Goal: Task Accomplishment & Management: Complete application form

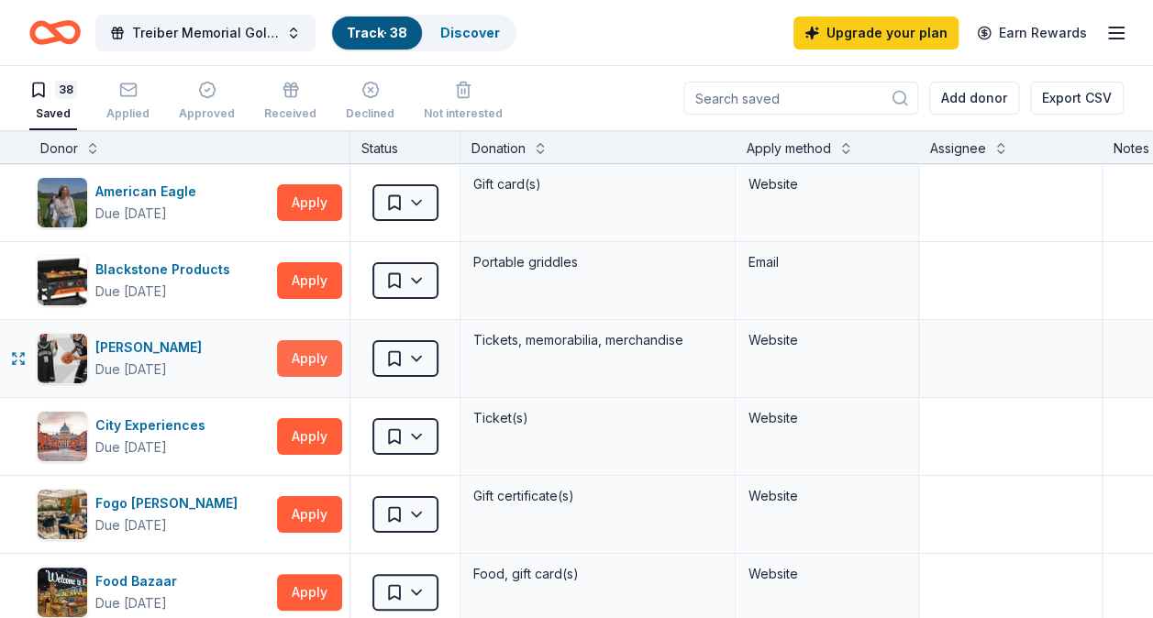
click at [289, 360] on button "Apply" at bounding box center [309, 358] width 65 height 37
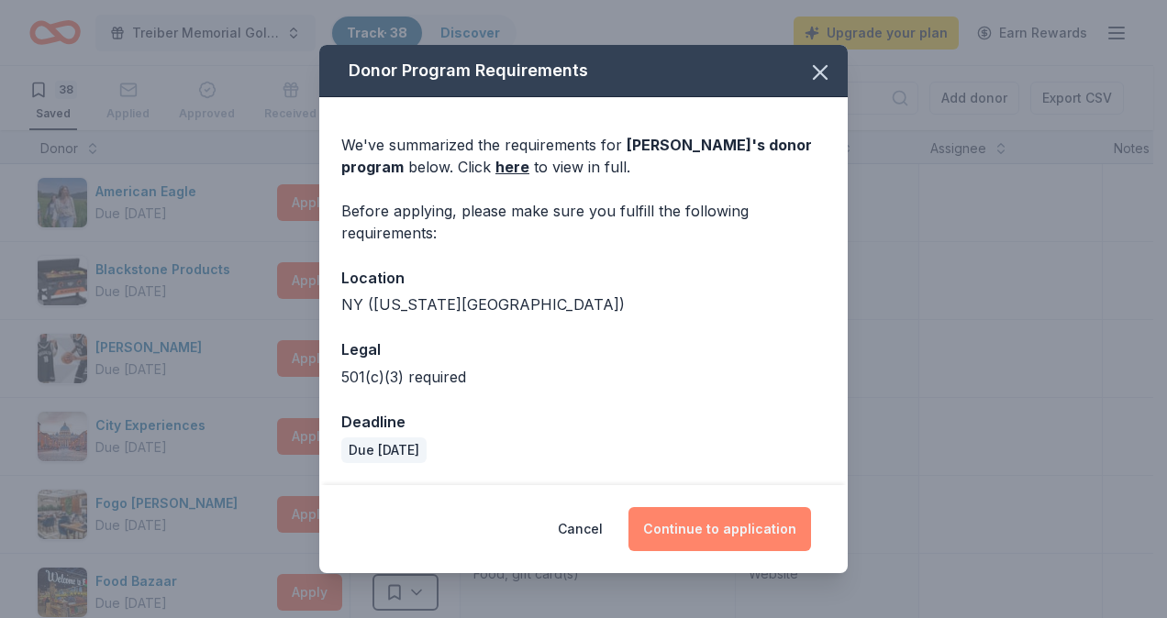
click at [706, 525] on button "Continue to application" at bounding box center [719, 529] width 183 height 44
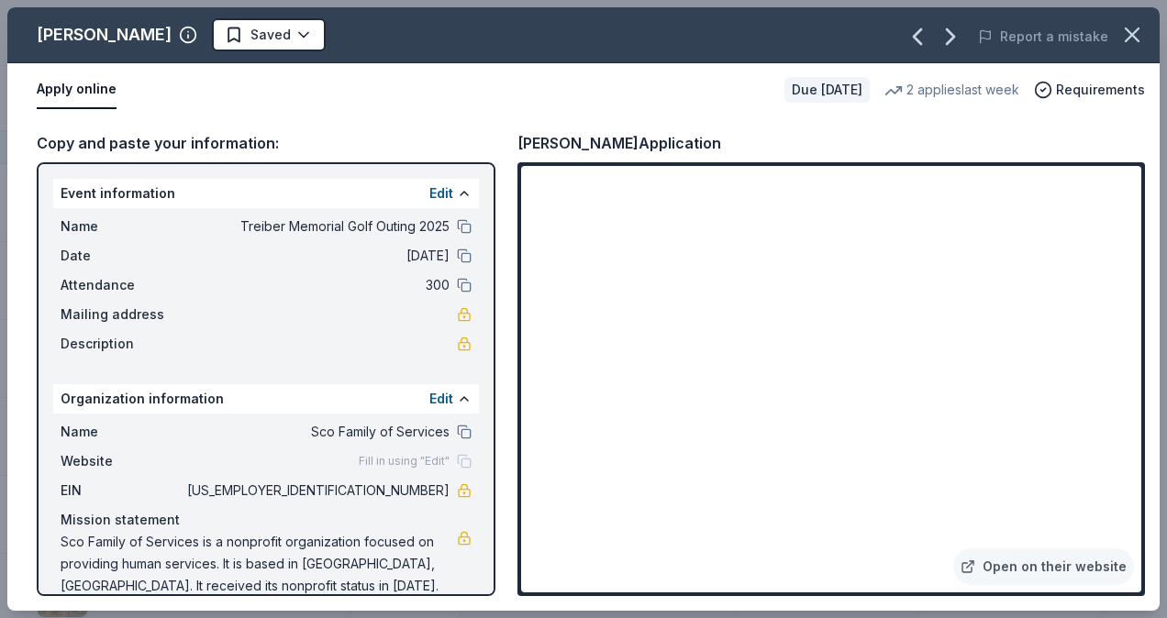
click at [28, 371] on div "Copy and paste your information: Event information Edit Name Treiber Memorial G…" at bounding box center [583, 363] width 1152 height 494
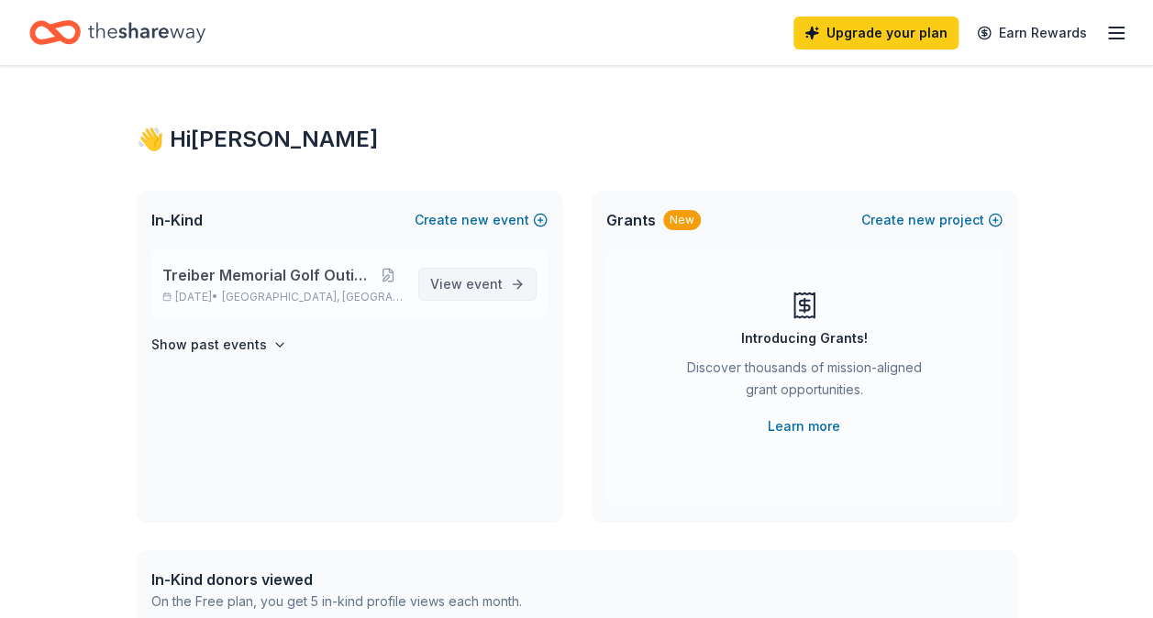
click at [455, 291] on span "View event" at bounding box center [466, 284] width 72 height 22
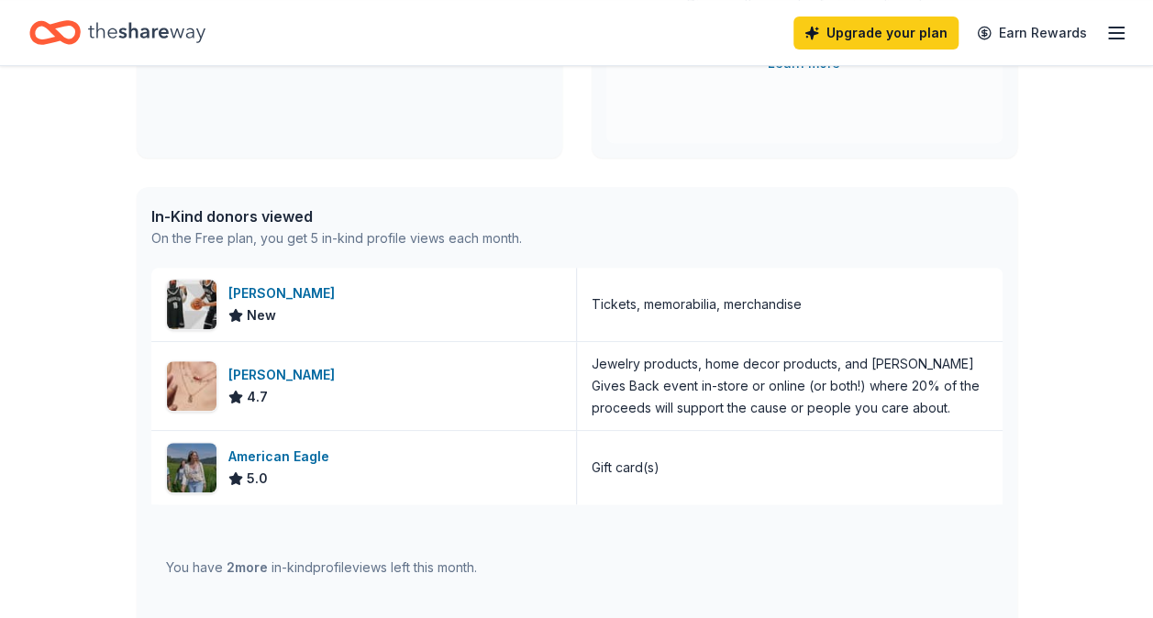
scroll to position [482, 0]
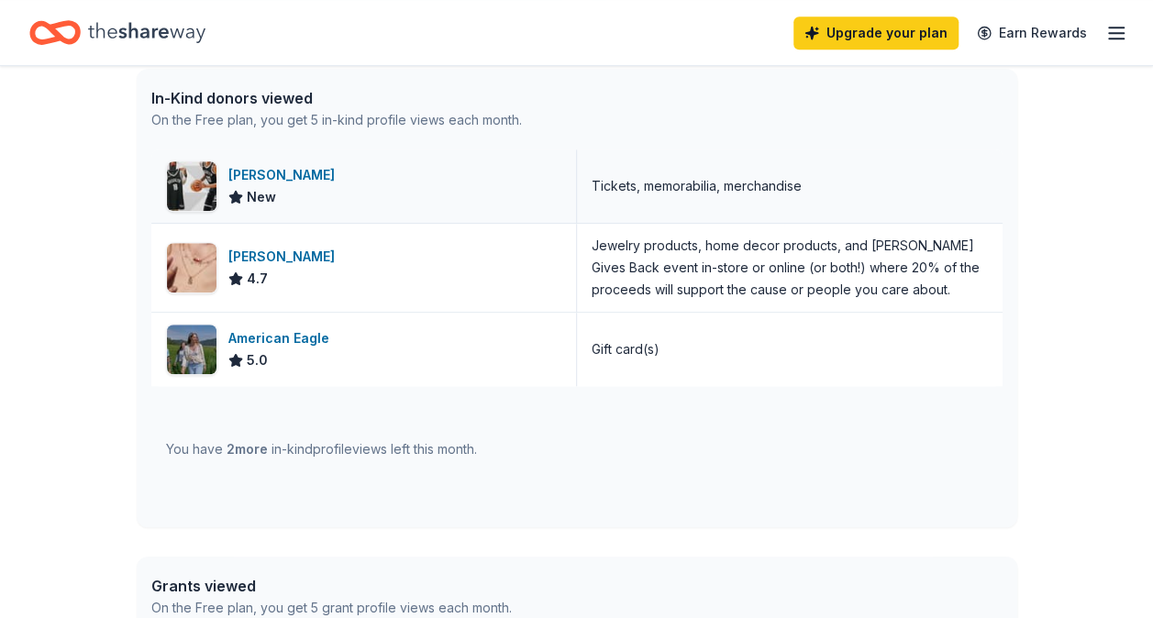
click at [183, 180] on img at bounding box center [192, 186] width 50 height 50
click at [229, 260] on div "[PERSON_NAME]" at bounding box center [285, 257] width 114 height 22
click at [285, 338] on div "American Eagle" at bounding box center [282, 338] width 108 height 22
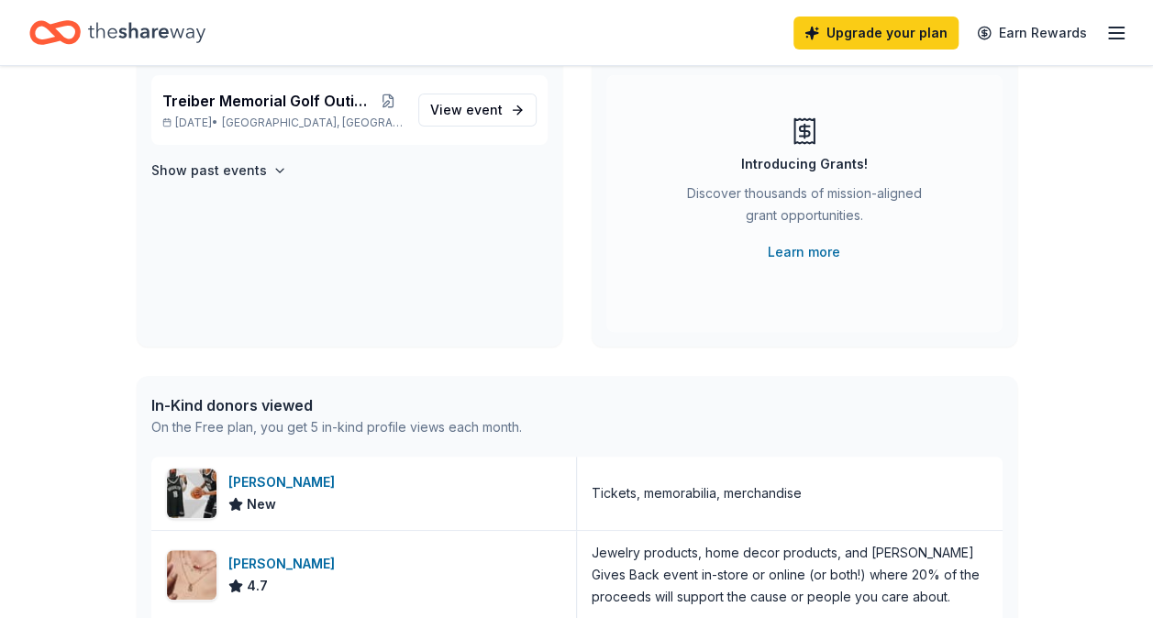
scroll to position [0, 0]
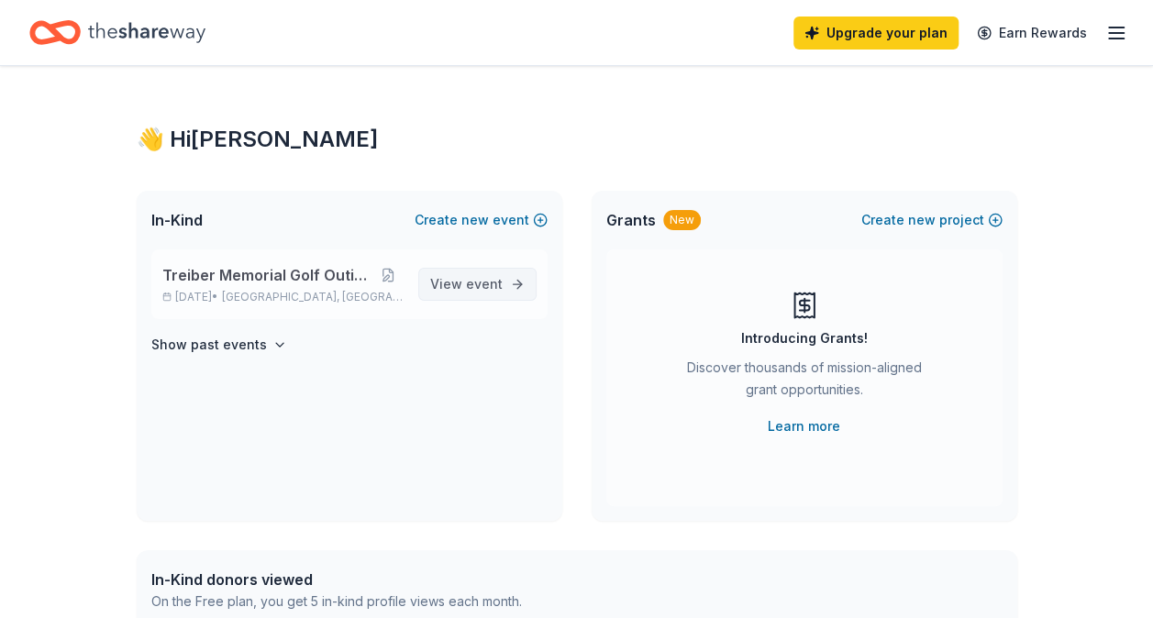
click at [482, 273] on span "View event" at bounding box center [466, 284] width 72 height 22
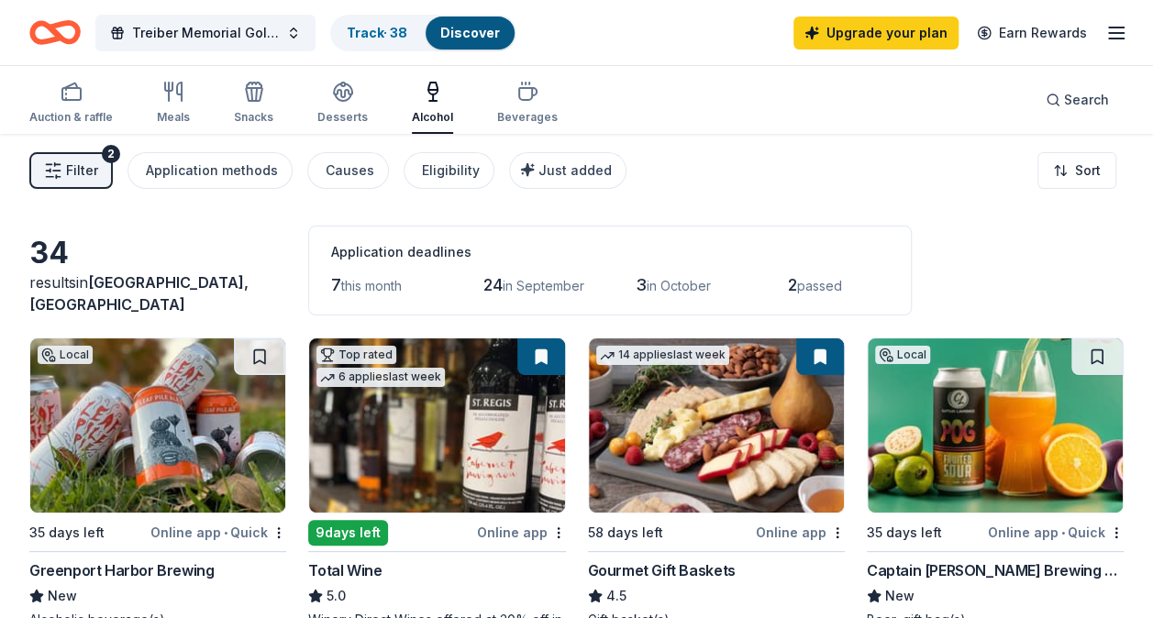
click at [577, 142] on div "Filter 2 Application methods Causes Eligibility Just added Sort" at bounding box center [576, 170] width 1153 height 73
click at [548, 196] on div "Filter 2 Application methods Causes Eligibility Just added Sort" at bounding box center [576, 170] width 1153 height 73
click at [576, 163] on span "Just added" at bounding box center [574, 170] width 73 height 16
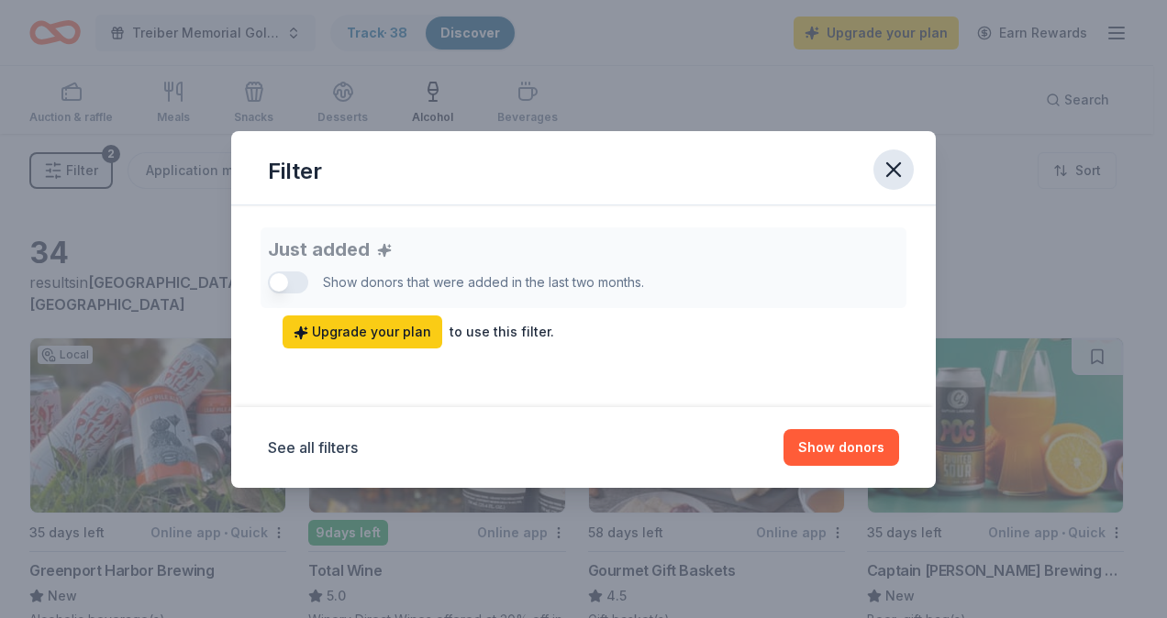
click at [897, 162] on icon "button" at bounding box center [894, 170] width 26 height 26
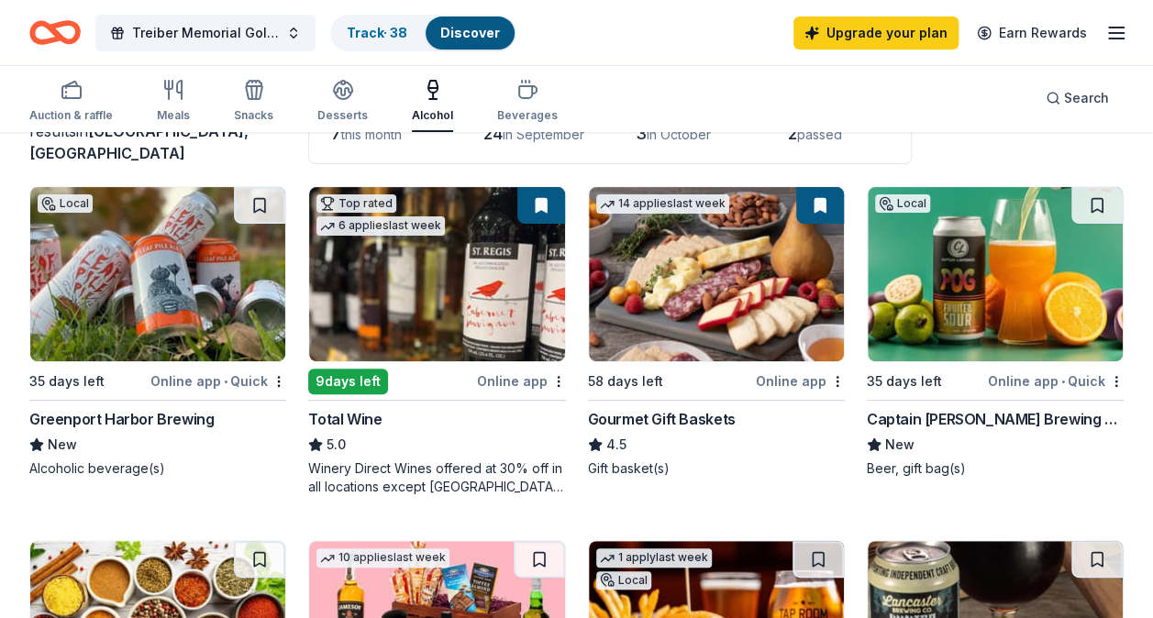
scroll to position [153, 0]
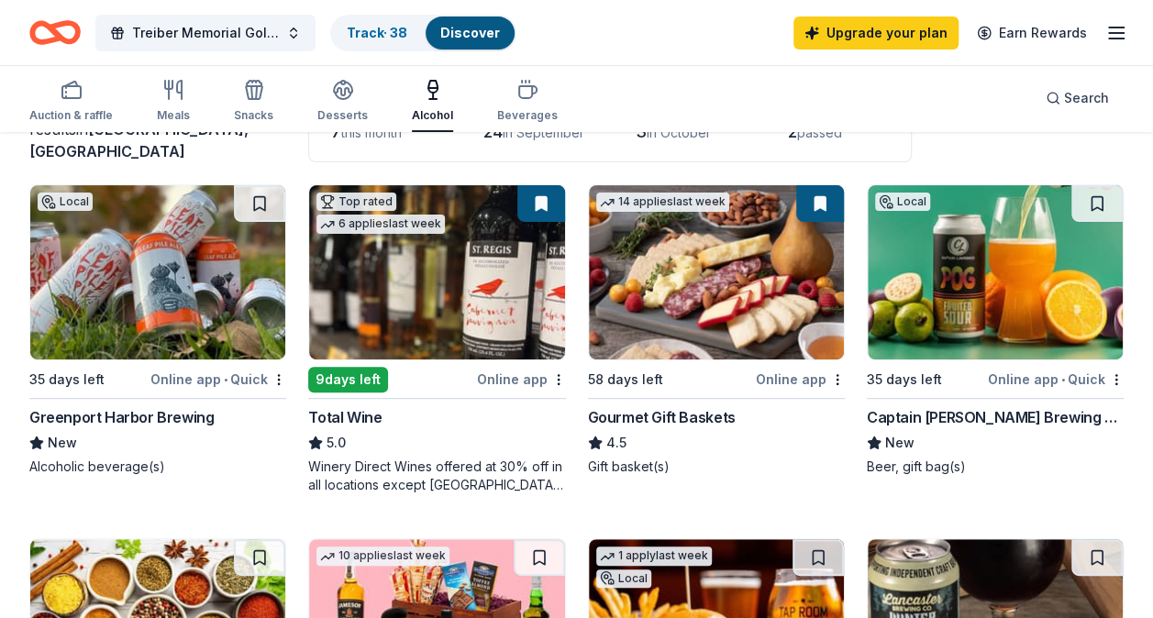
click at [415, 306] on img at bounding box center [436, 272] width 255 height 174
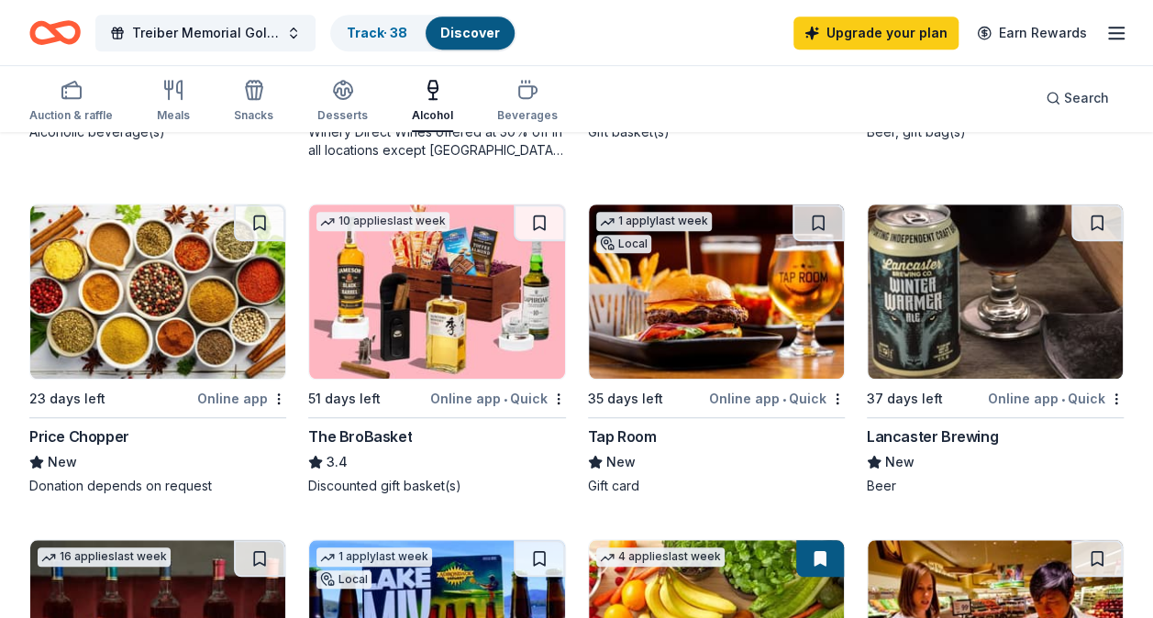
scroll to position [493, 0]
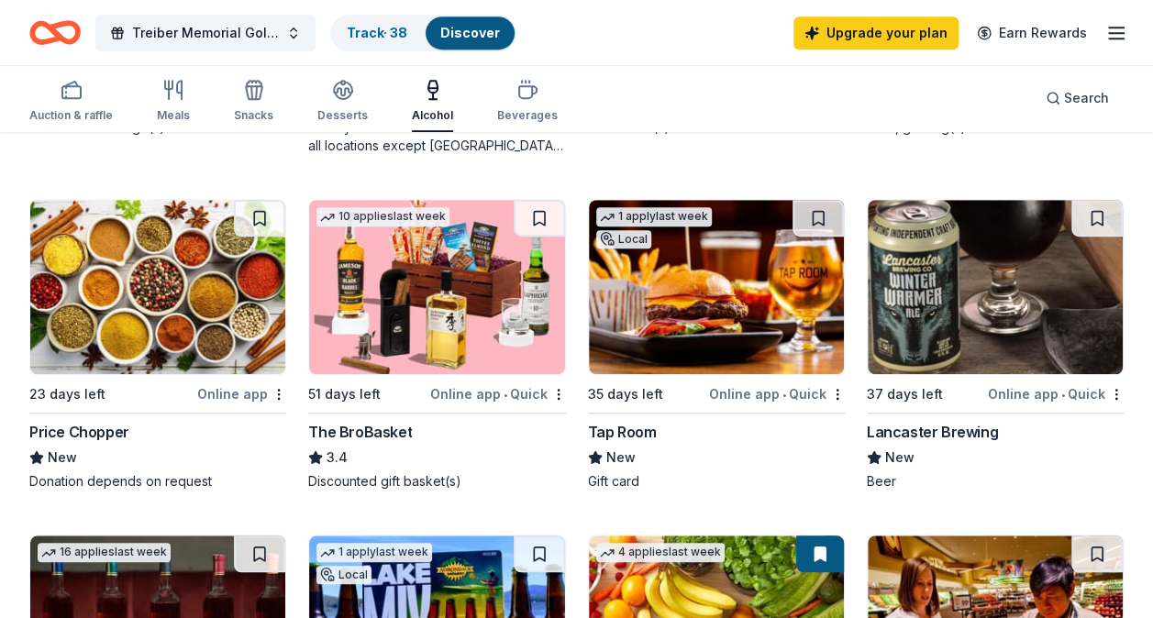
click at [695, 308] on img at bounding box center [716, 287] width 255 height 174
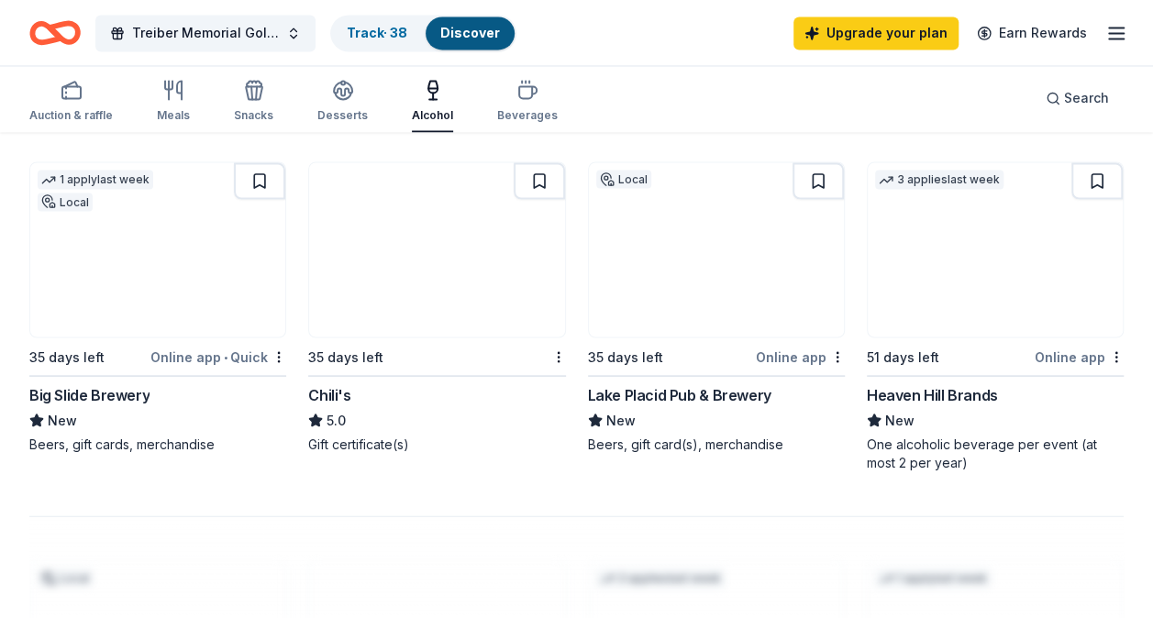
scroll to position [1555, 0]
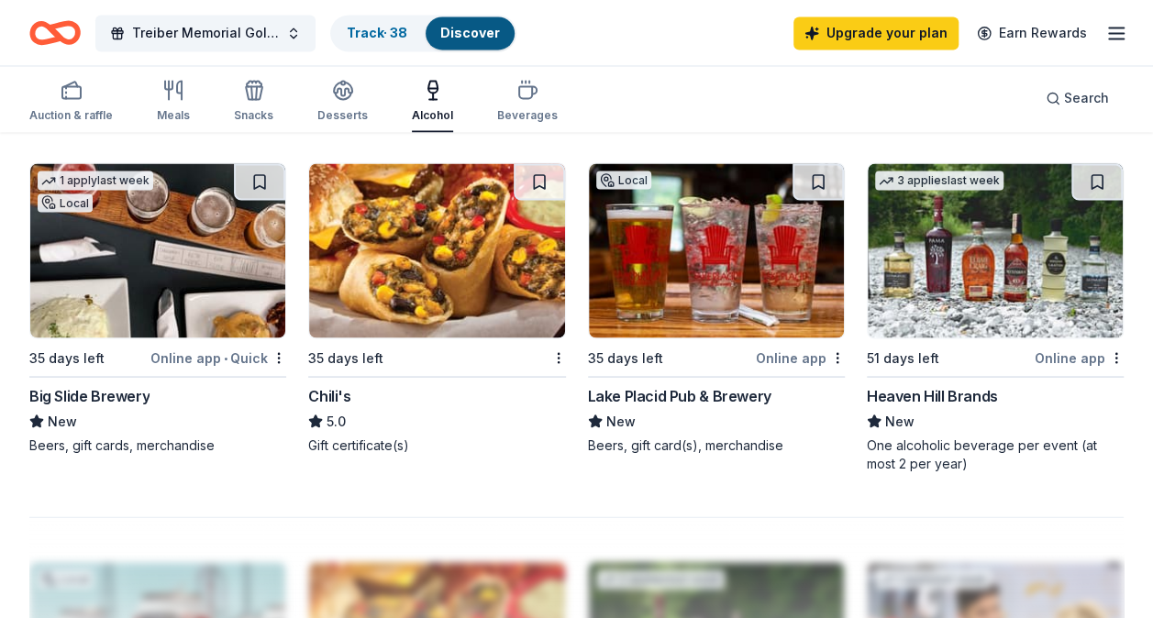
click at [717, 254] on img at bounding box center [716, 250] width 255 height 174
click at [699, 277] on img at bounding box center [716, 250] width 255 height 174
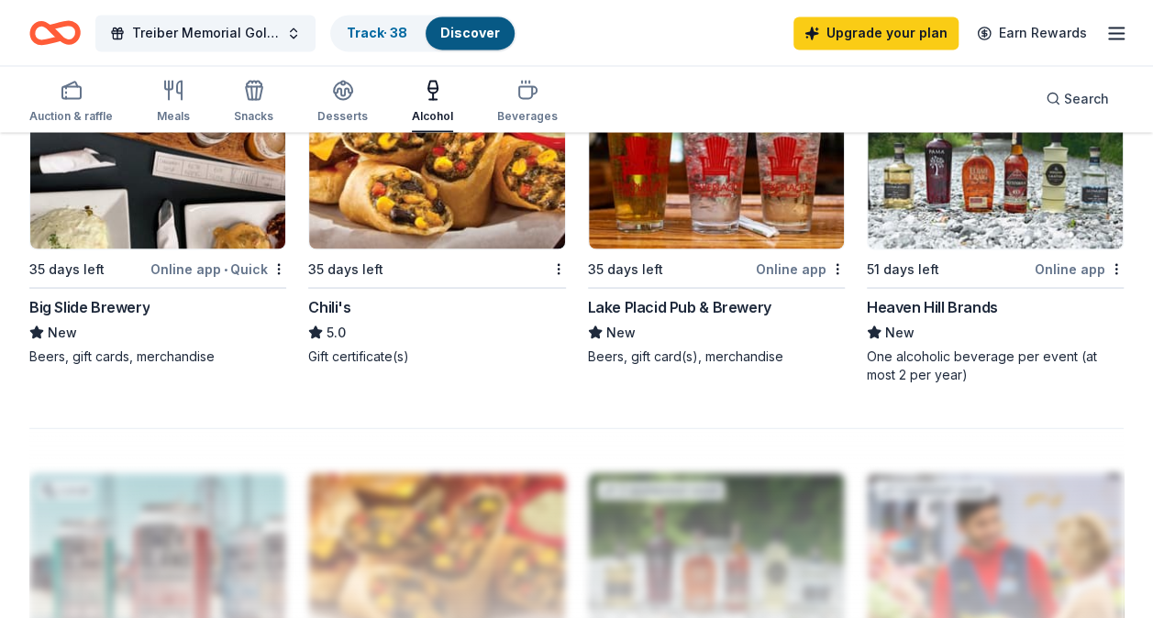
scroll to position [1645, 0]
click at [444, 196] on img at bounding box center [436, 160] width 255 height 174
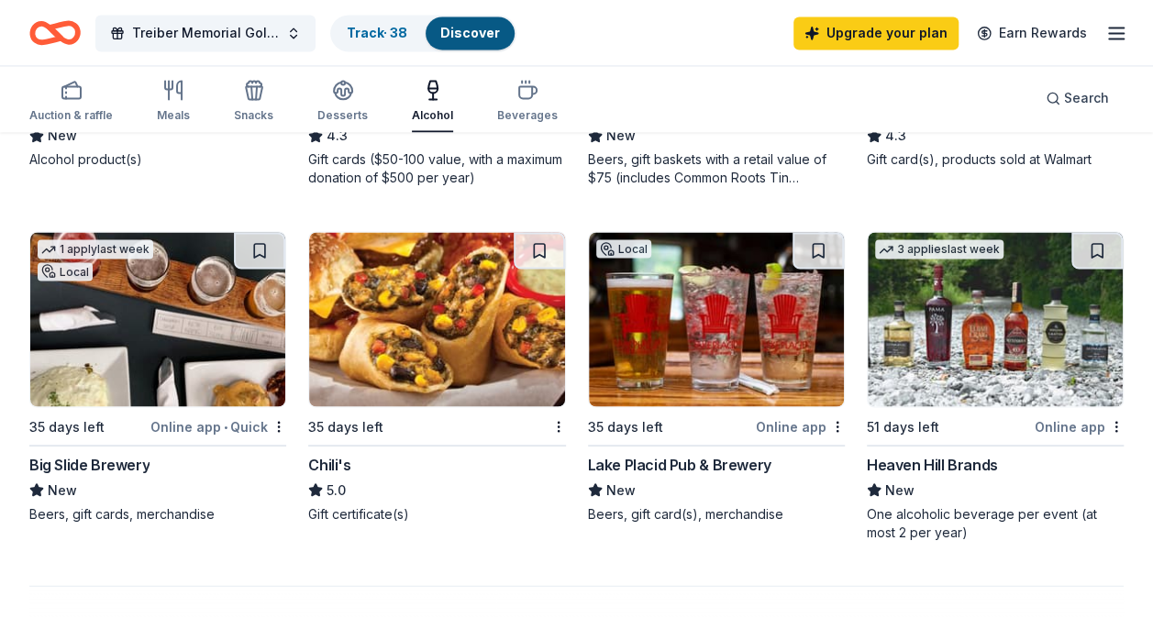
scroll to position [1487, 0]
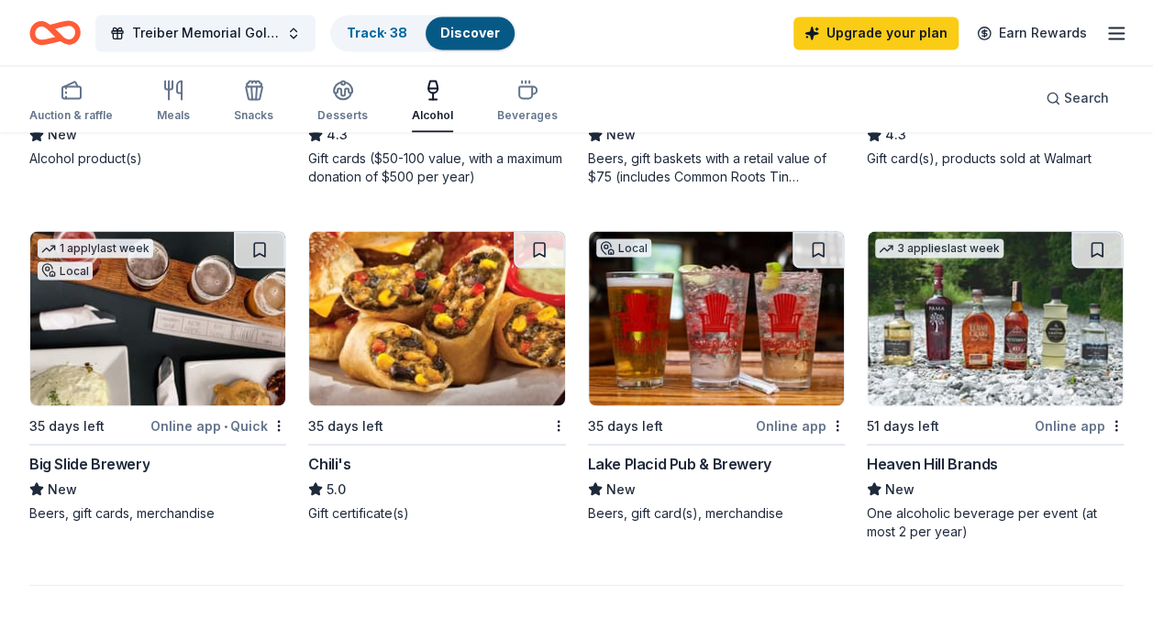
click at [415, 345] on img at bounding box center [436, 318] width 255 height 174
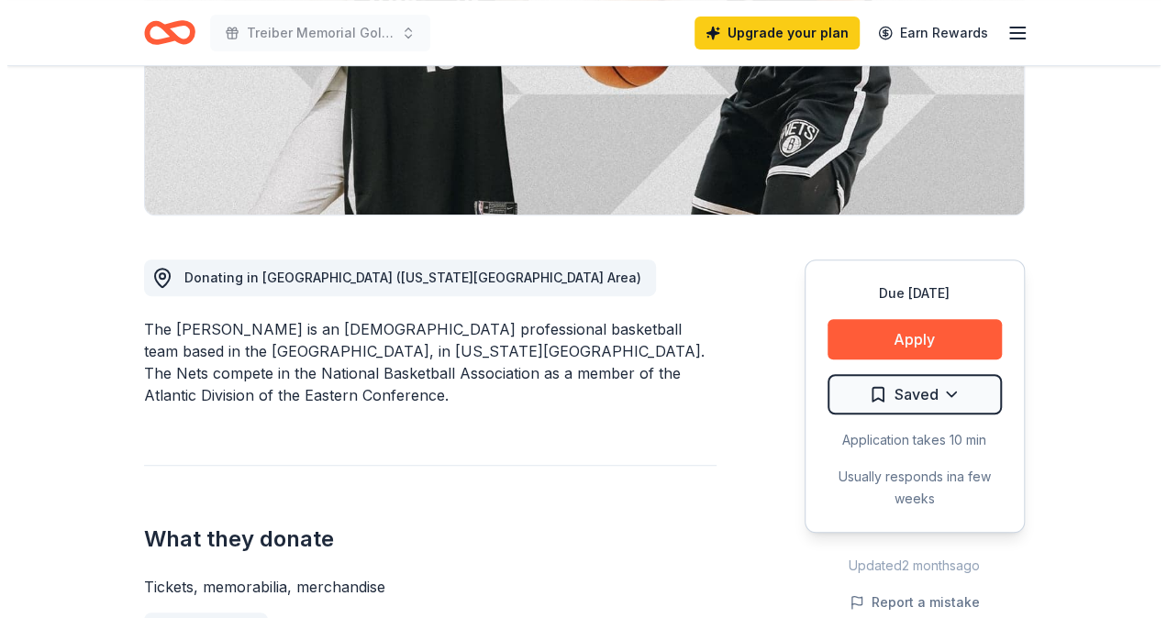
scroll to position [343, 0]
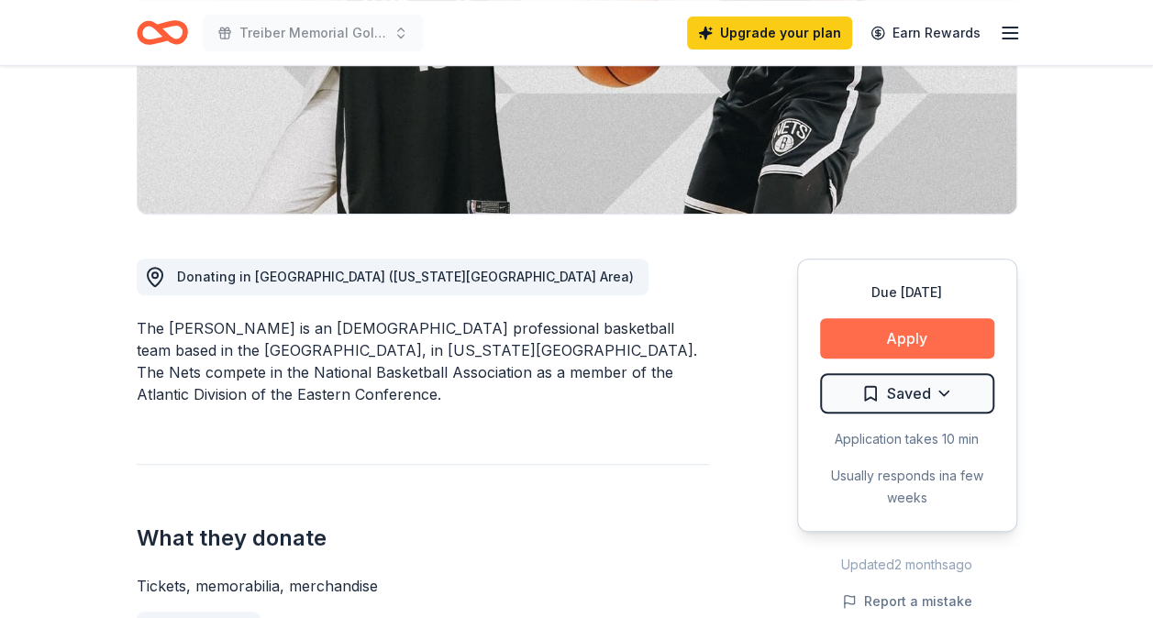
click at [912, 340] on button "Apply" at bounding box center [907, 338] width 174 height 40
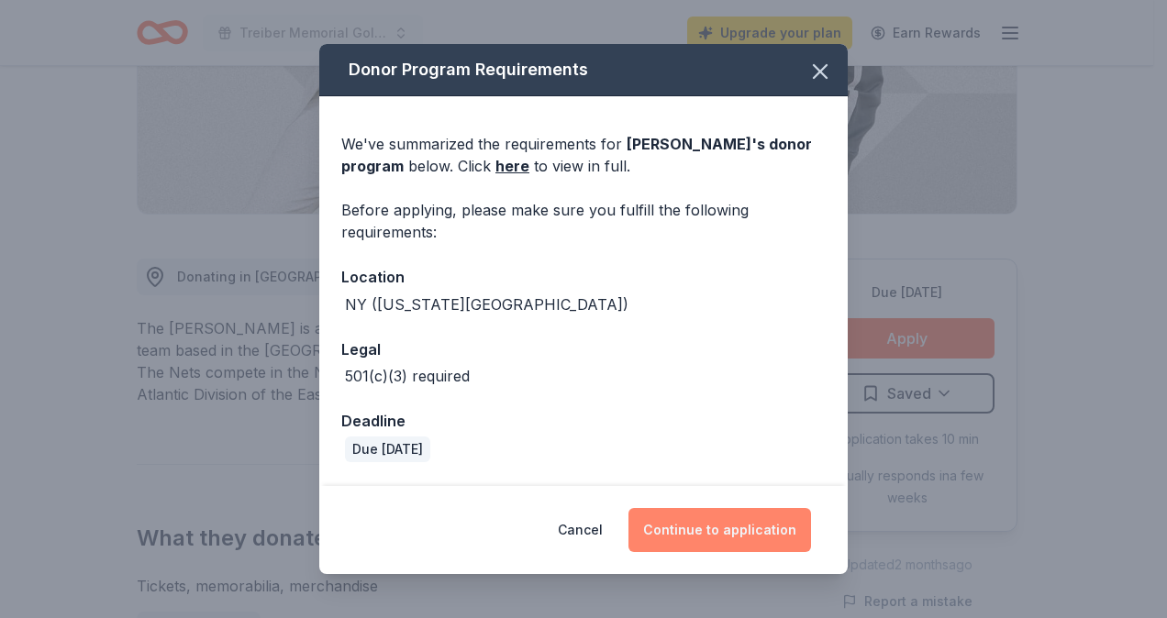
click at [739, 528] on button "Continue to application" at bounding box center [719, 530] width 183 height 44
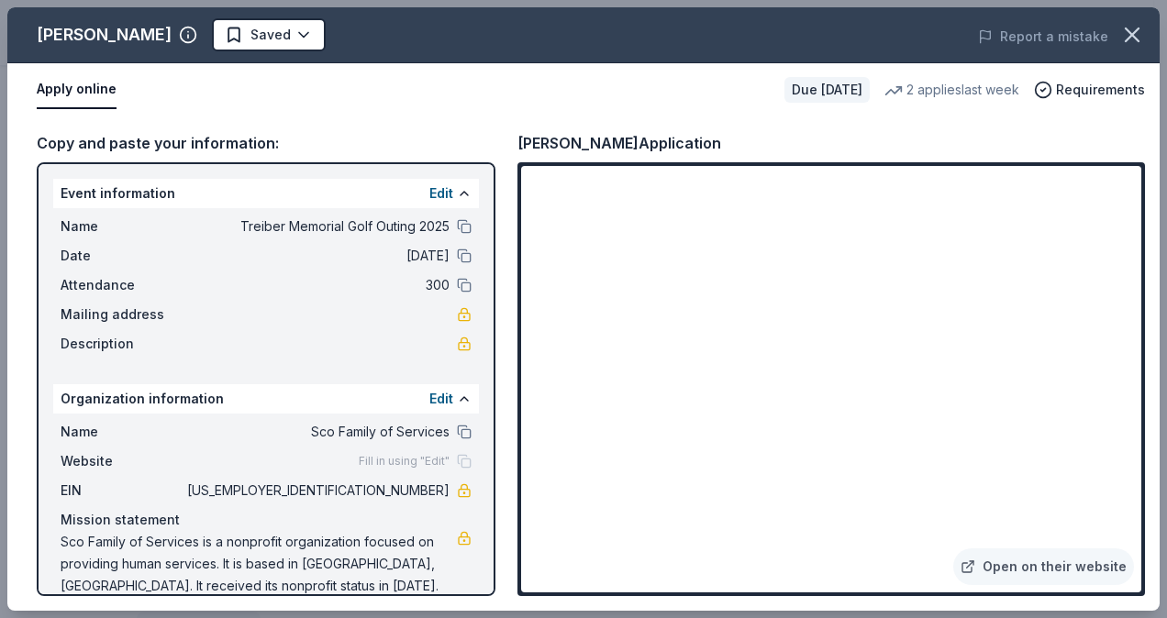
drag, startPoint x: 1067, startPoint y: 11, endPoint x: 714, endPoint y: 72, distance: 357.4
click at [714, 72] on div "Apply online" at bounding box center [403, 90] width 733 height 39
click at [39, 90] on button "Apply online" at bounding box center [77, 90] width 80 height 39
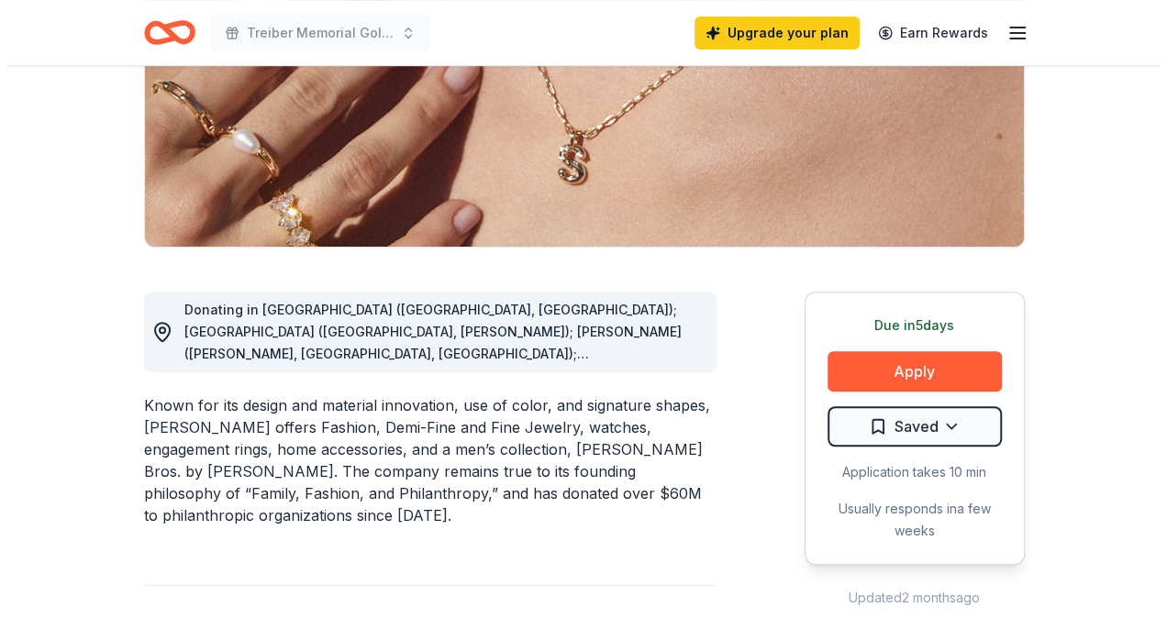
scroll to position [311, 0]
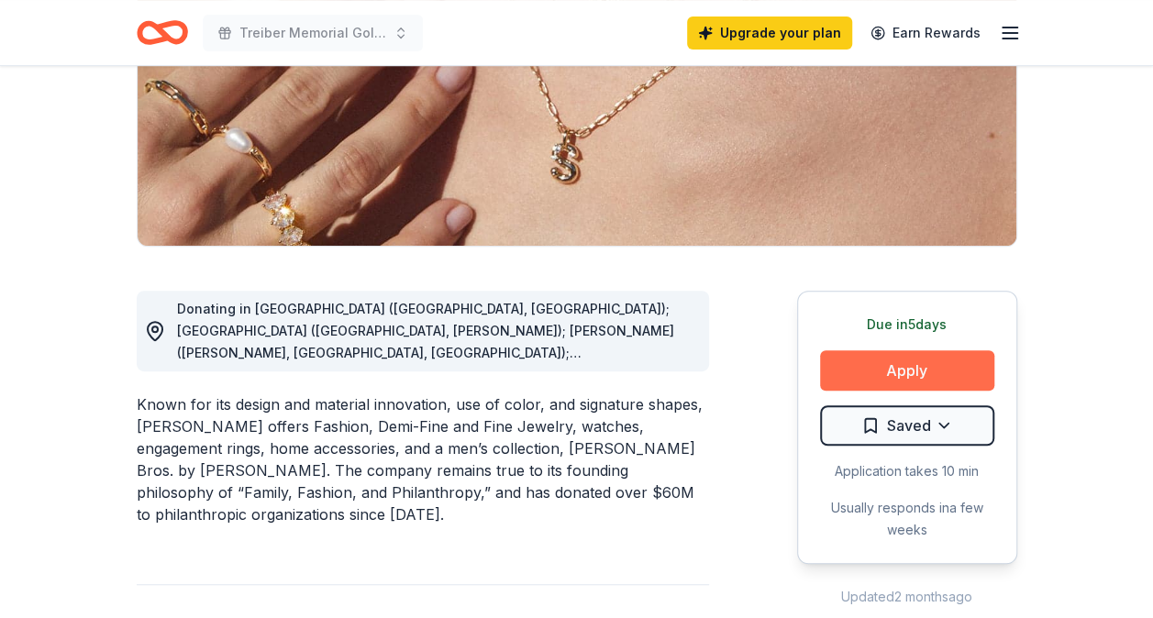
click at [952, 371] on button "Apply" at bounding box center [907, 370] width 174 height 40
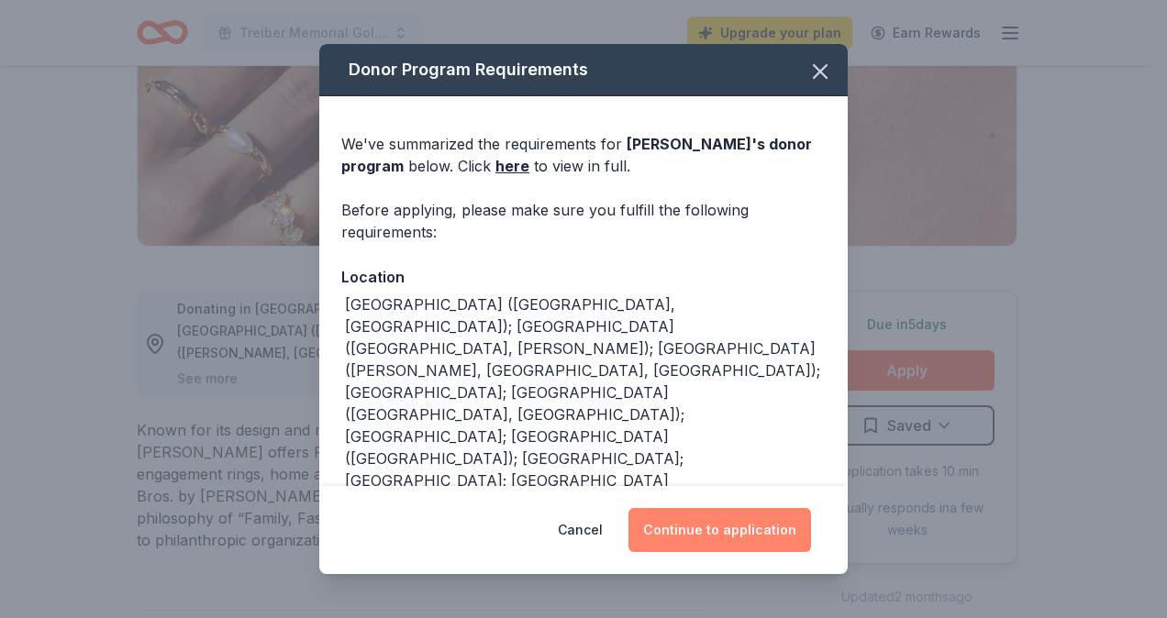
click at [728, 536] on button "Continue to application" at bounding box center [719, 530] width 183 height 44
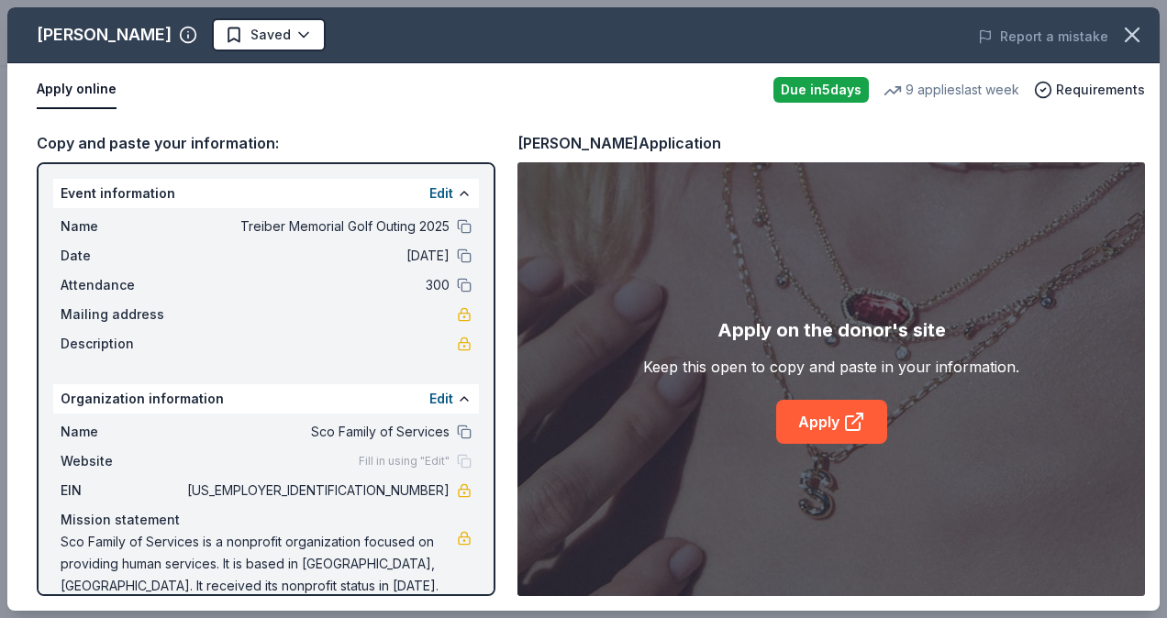
scroll to position [25, 0]
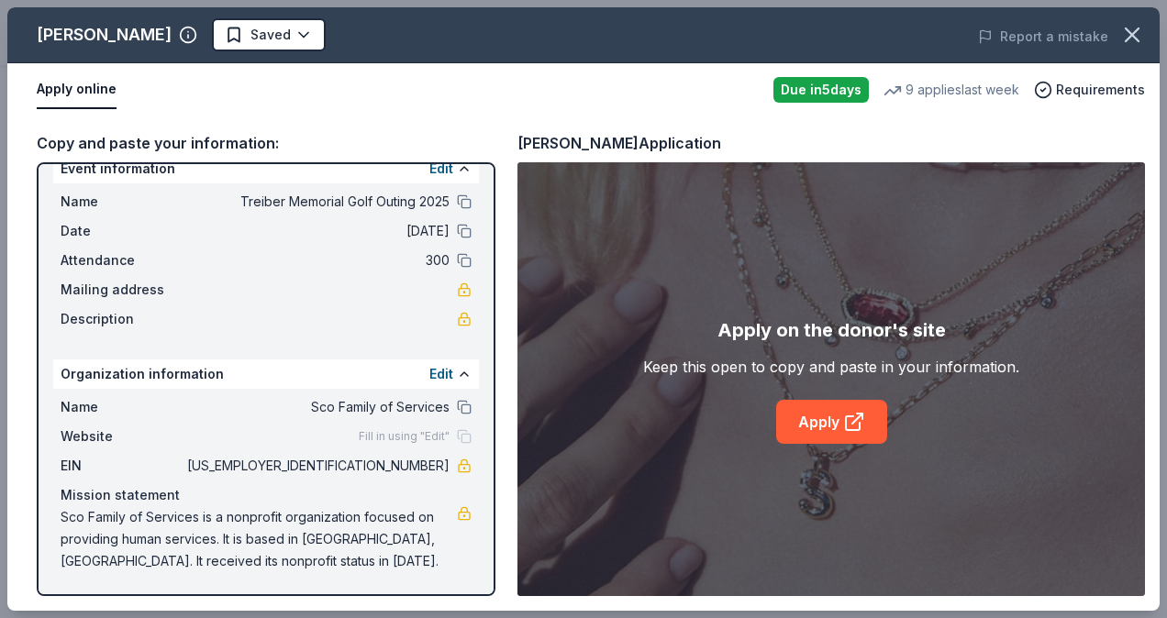
click at [877, 394] on div "Apply on the donor's site Keep this open to copy and paste in your information.…" at bounding box center [831, 380] width 376 height 128
click at [823, 419] on link "Apply" at bounding box center [831, 422] width 111 height 44
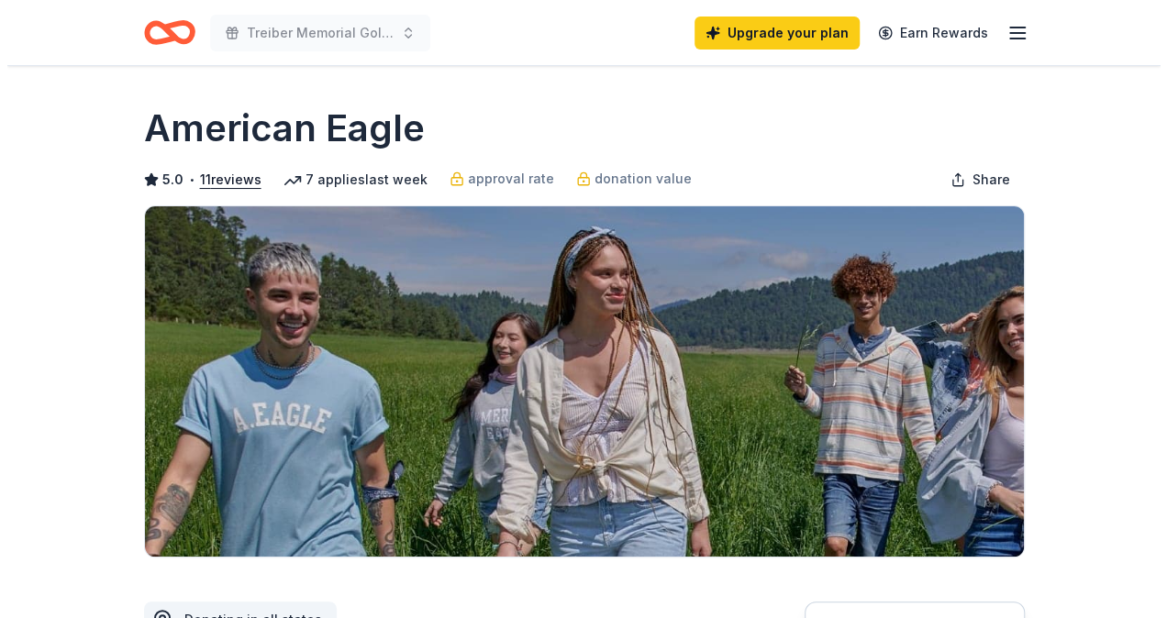
scroll to position [379, 0]
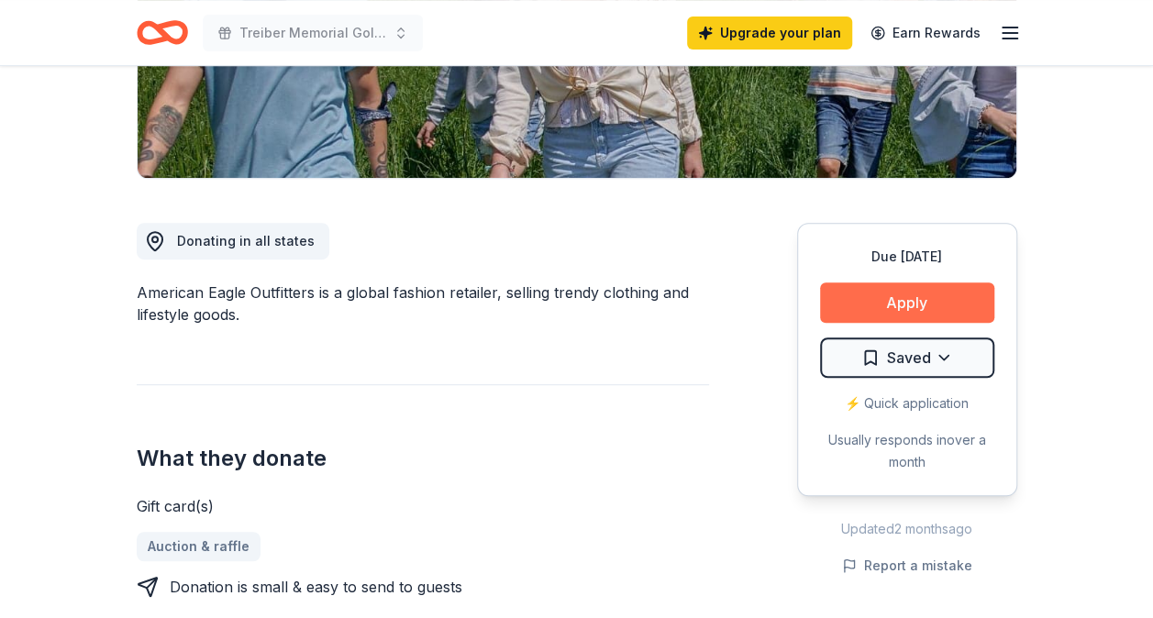
click at [949, 296] on button "Apply" at bounding box center [907, 302] width 174 height 40
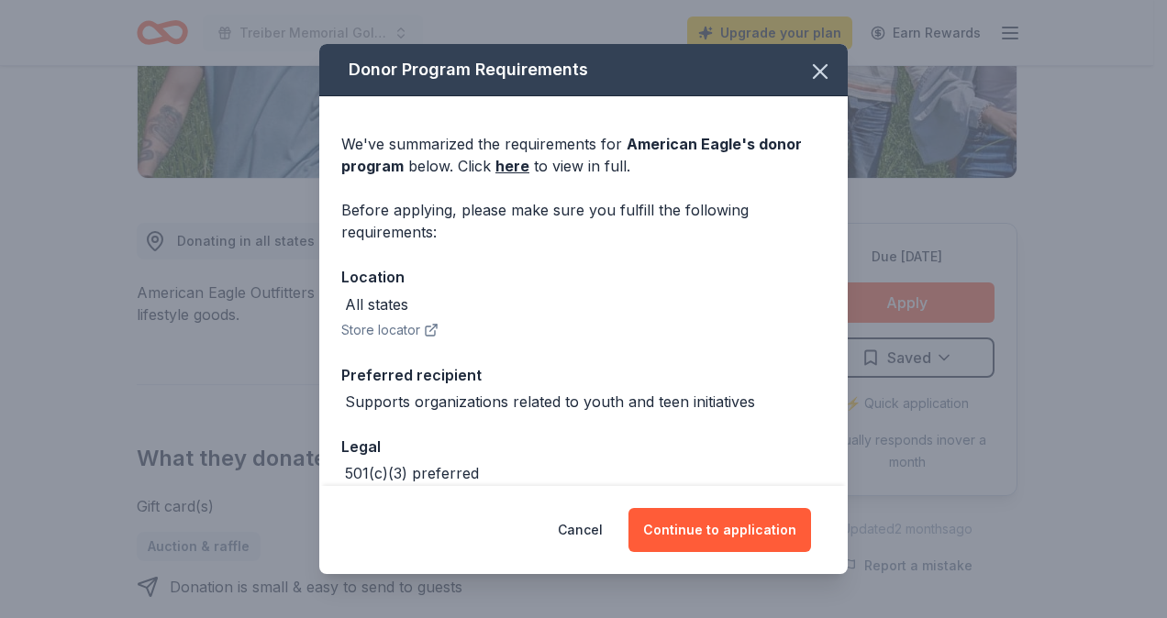
scroll to position [95, 0]
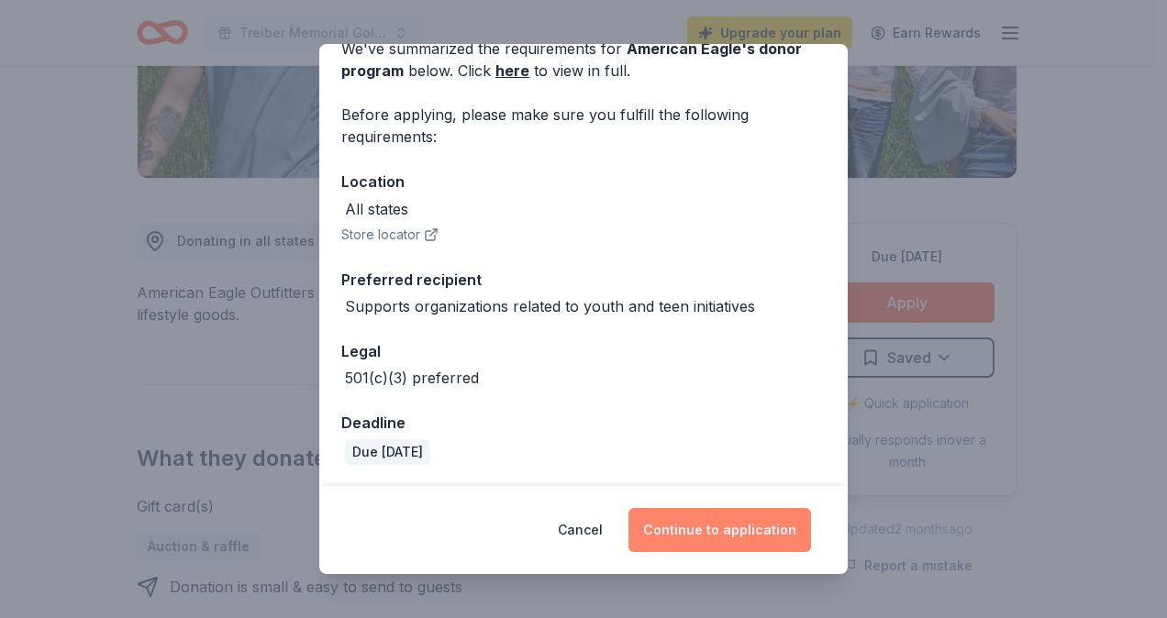
click at [679, 541] on button "Continue to application" at bounding box center [719, 530] width 183 height 44
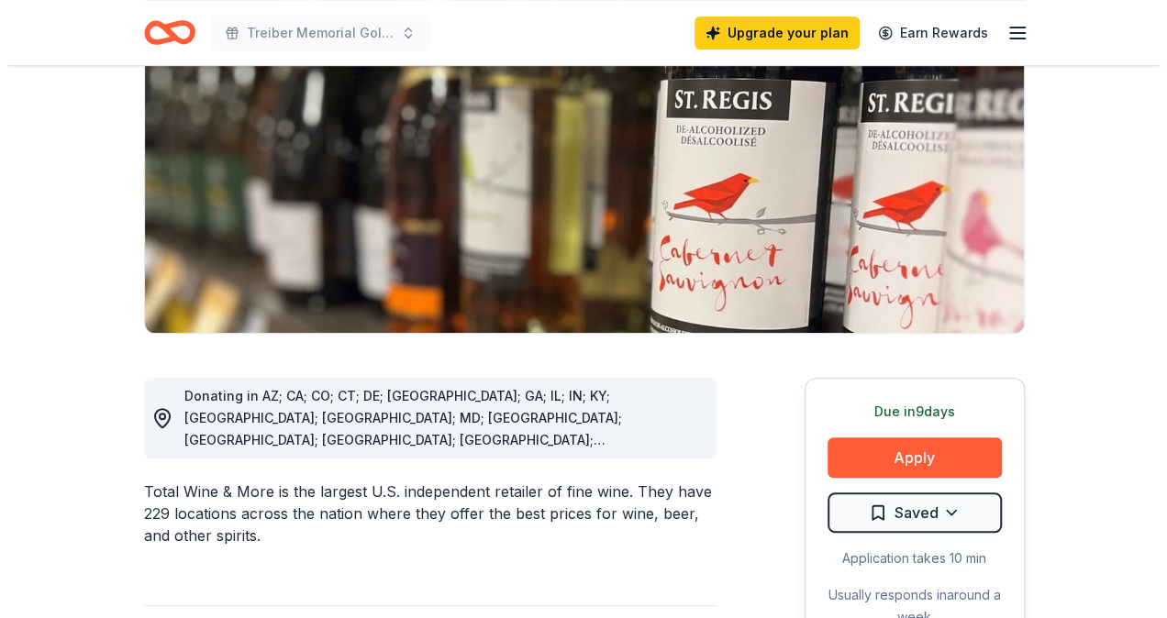
scroll to position [264, 0]
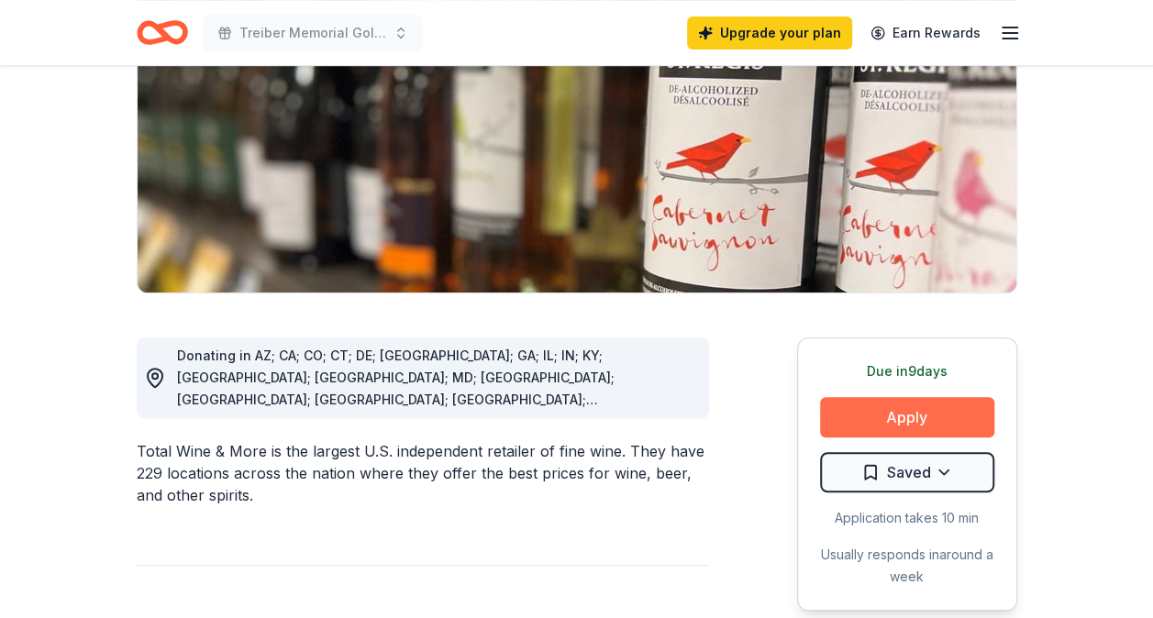
click at [941, 400] on button "Apply" at bounding box center [907, 417] width 174 height 40
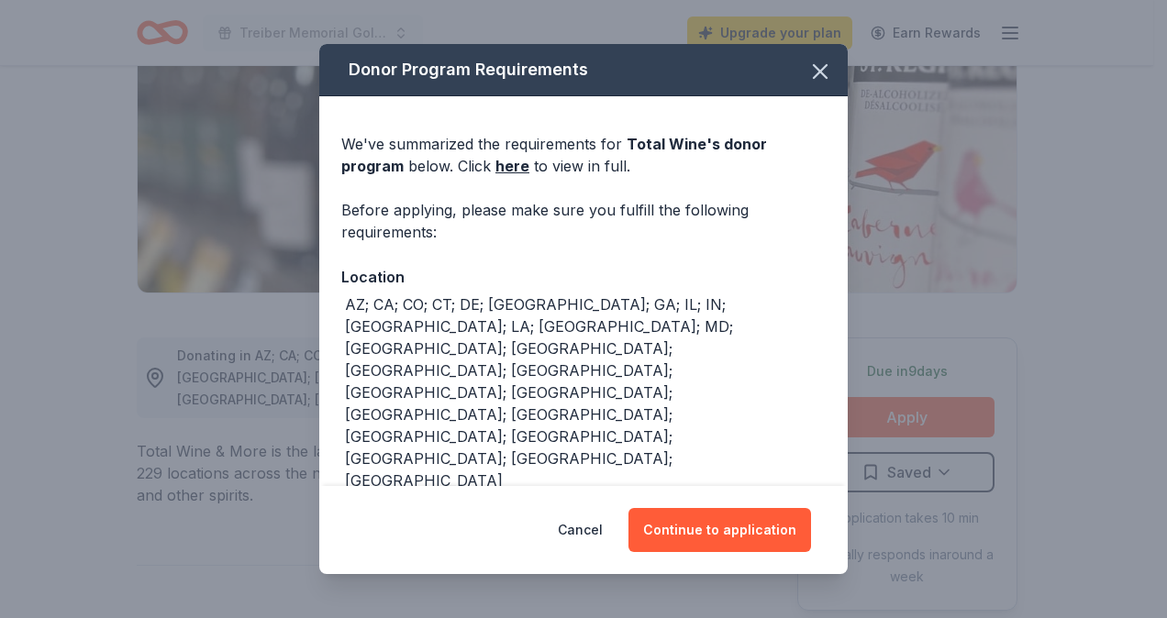
scroll to position [46, 0]
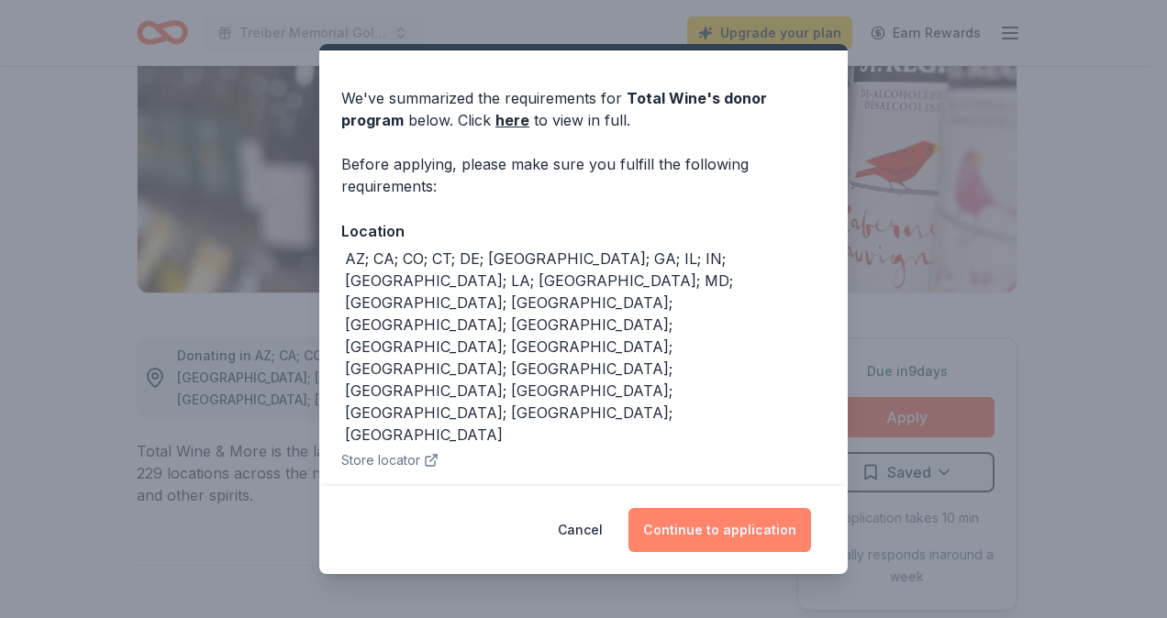
click at [717, 521] on button "Continue to application" at bounding box center [719, 530] width 183 height 44
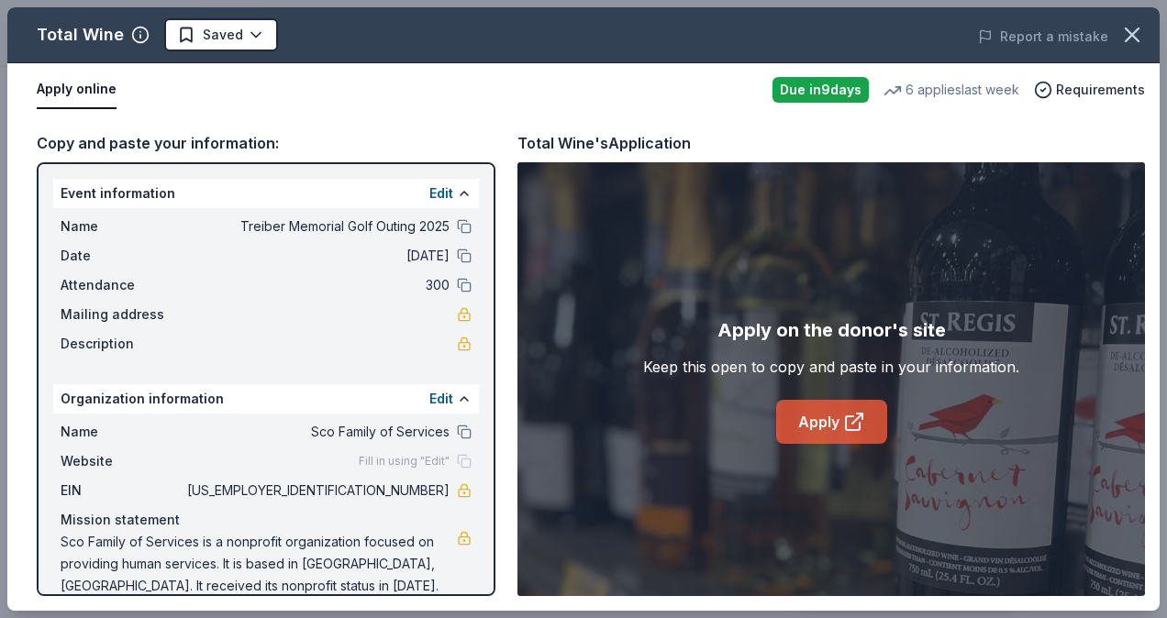
click at [867, 420] on link "Apply" at bounding box center [831, 422] width 111 height 44
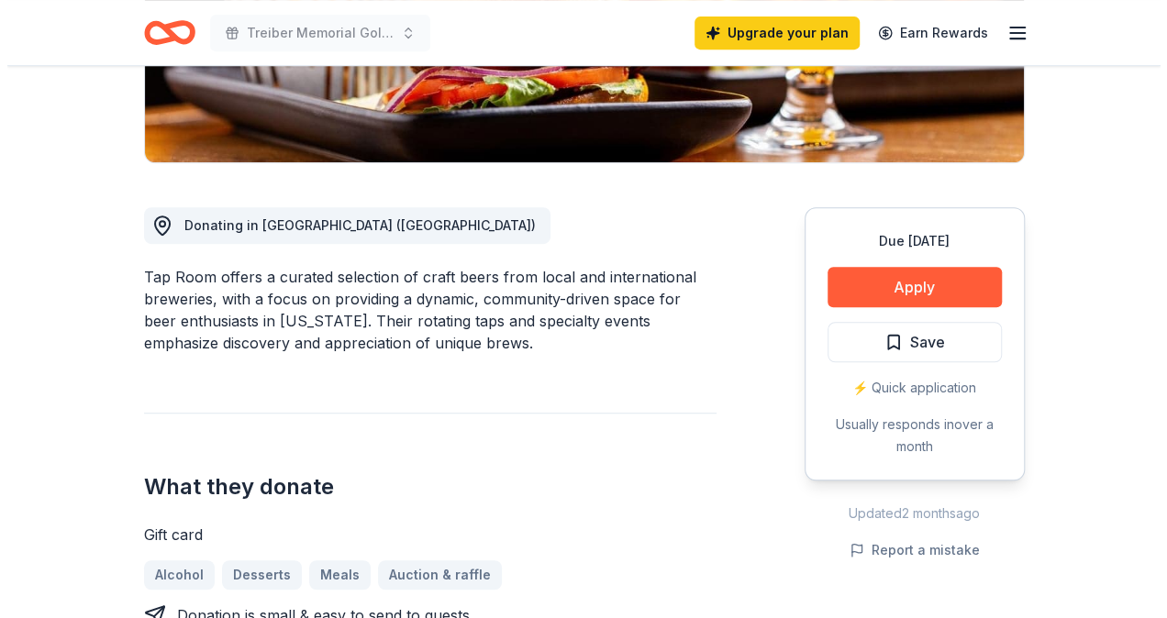
scroll to position [487, 0]
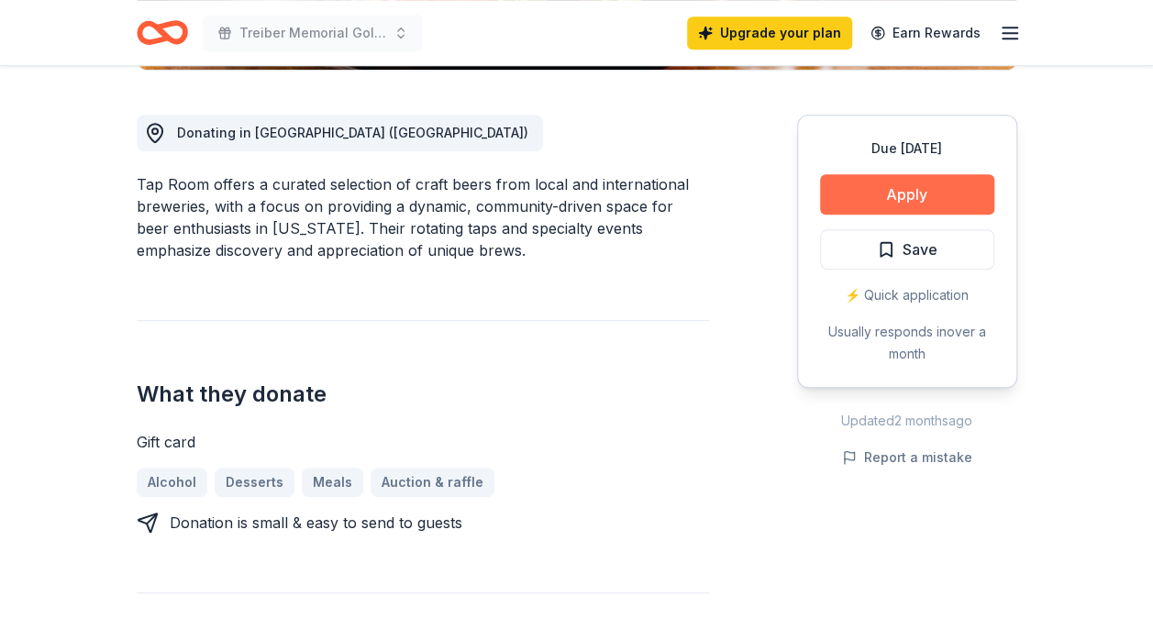
click at [871, 184] on button "Apply" at bounding box center [907, 194] width 174 height 40
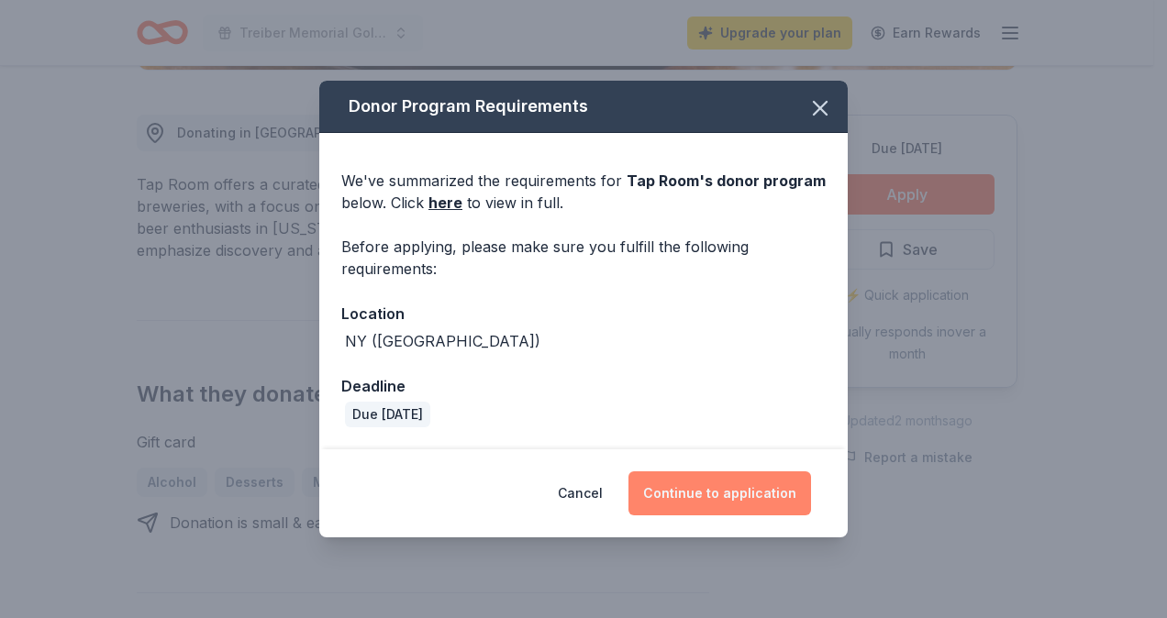
click at [725, 498] on button "Continue to application" at bounding box center [719, 493] width 183 height 44
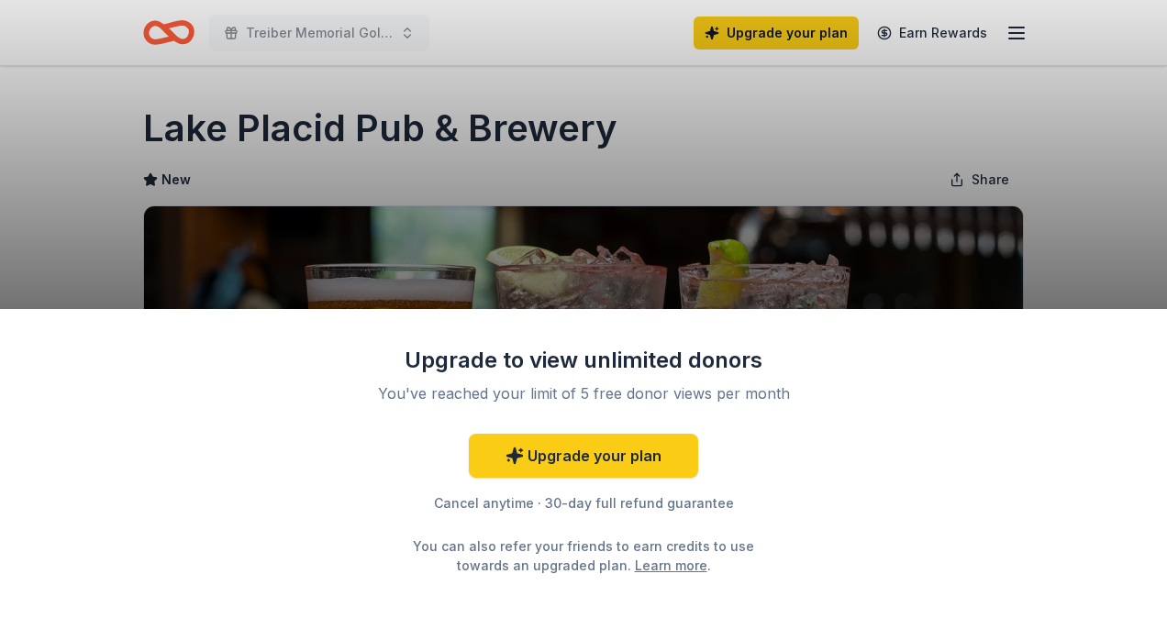
click at [889, 260] on div "Upgrade to view unlimited donors You've reached your limit of 5 free donor view…" at bounding box center [583, 309] width 1167 height 618
click at [1116, 116] on div "Upgrade to view unlimited donors You've reached your limit of 5 free donor view…" at bounding box center [583, 309] width 1167 height 618
click at [4, 306] on div "Upgrade to view unlimited donors You've reached your limit of 5 free donor view…" at bounding box center [583, 309] width 1167 height 618
click at [712, 598] on div "Upgrade to view unlimited donors You've reached your limit of 5 free donor view…" at bounding box center [583, 463] width 1167 height 309
click at [1040, 227] on div "Upgrade to view unlimited donors You've reached your limit of 5 free donor view…" at bounding box center [583, 309] width 1167 height 618
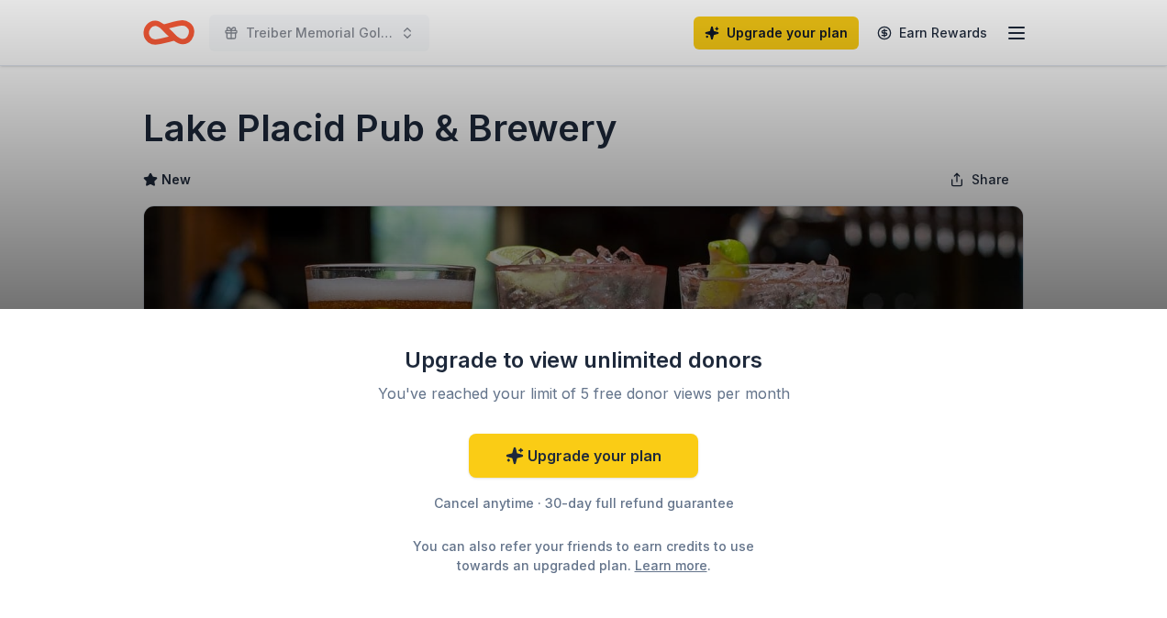
click at [864, 155] on div "Upgrade to view unlimited donors You've reached your limit of 5 free donor view…" at bounding box center [583, 309] width 1167 height 618
click at [892, 189] on div "Upgrade to view unlimited donors You've reached your limit of 5 free donor view…" at bounding box center [583, 309] width 1167 height 618
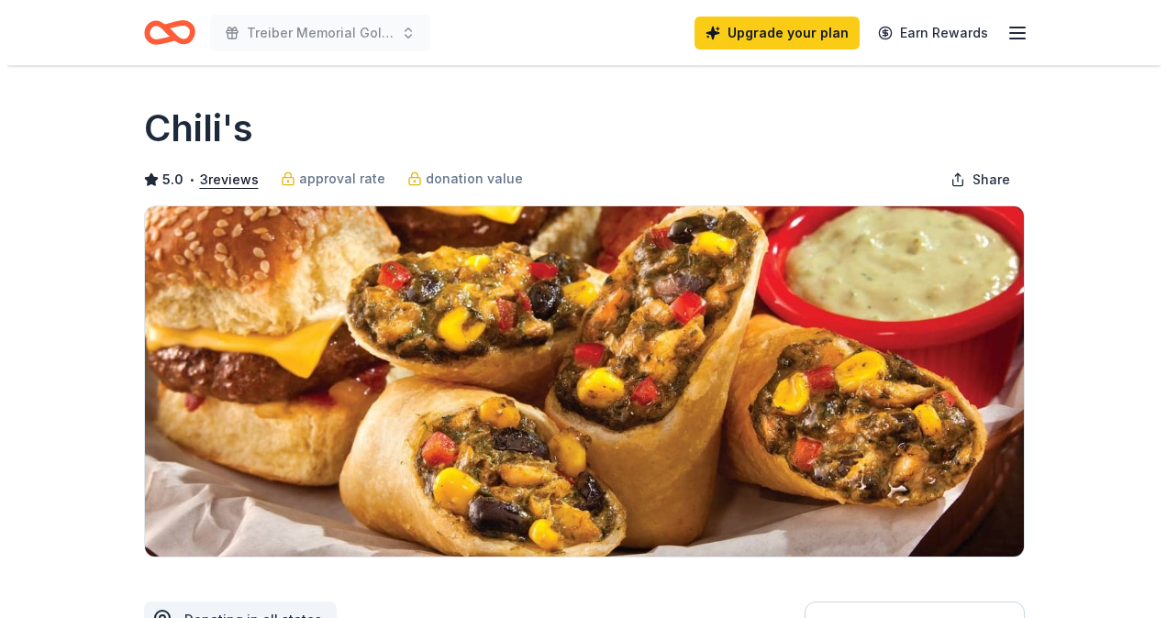
scroll to position [387, 0]
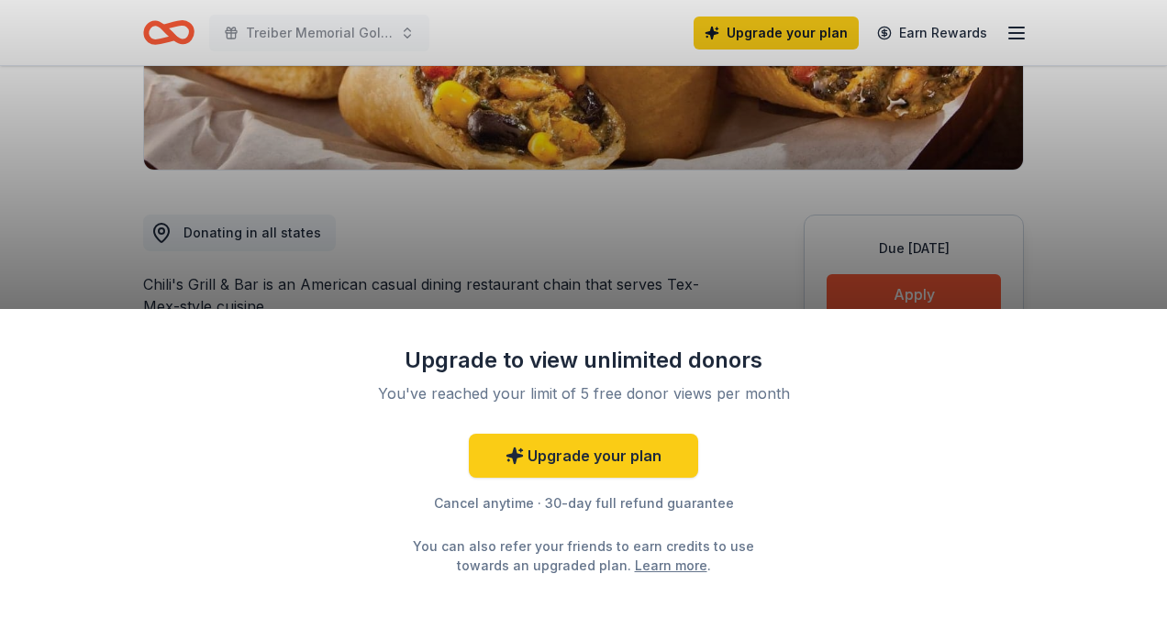
click at [998, 140] on div "Upgrade to view unlimited donors You've reached your limit of 5 free donor view…" at bounding box center [583, 309] width 1167 height 618
click at [923, 373] on div "Upgrade to view unlimited donors You've reached your limit of 5 free donor view…" at bounding box center [583, 463] width 1167 height 309
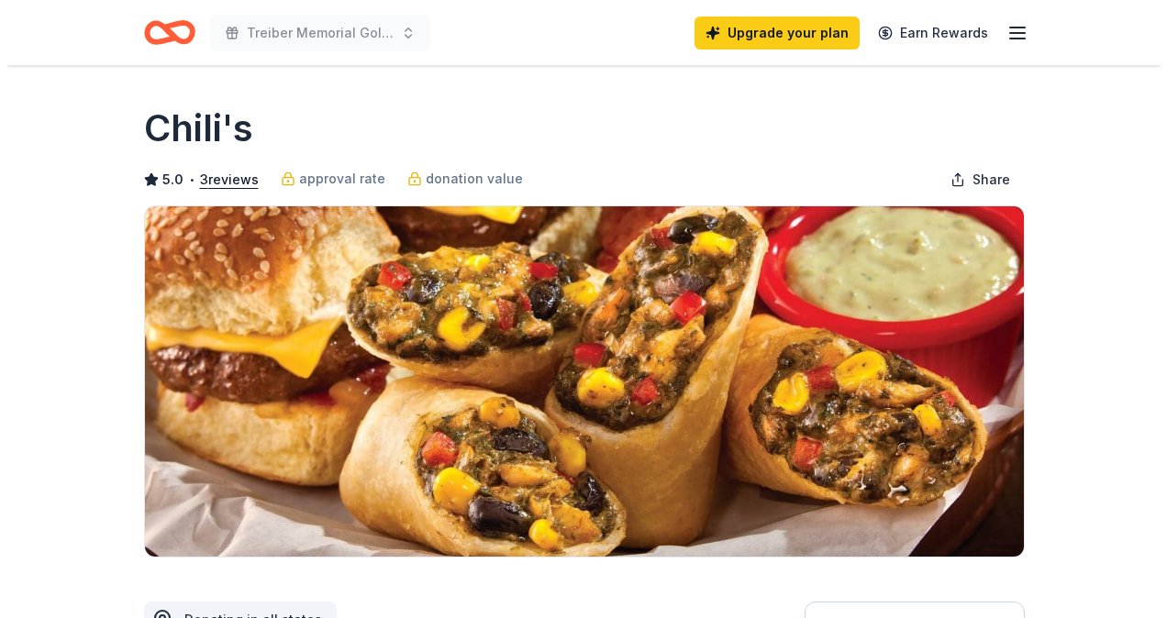
scroll to position [404, 0]
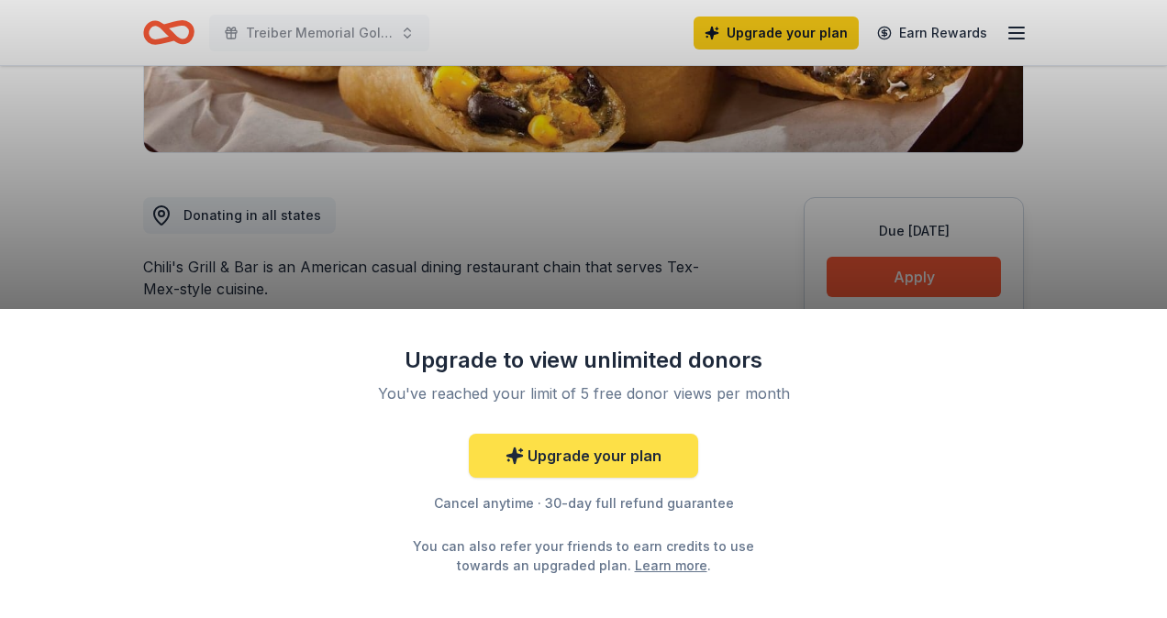
click at [622, 462] on link "Upgrade your plan" at bounding box center [583, 456] width 229 height 44
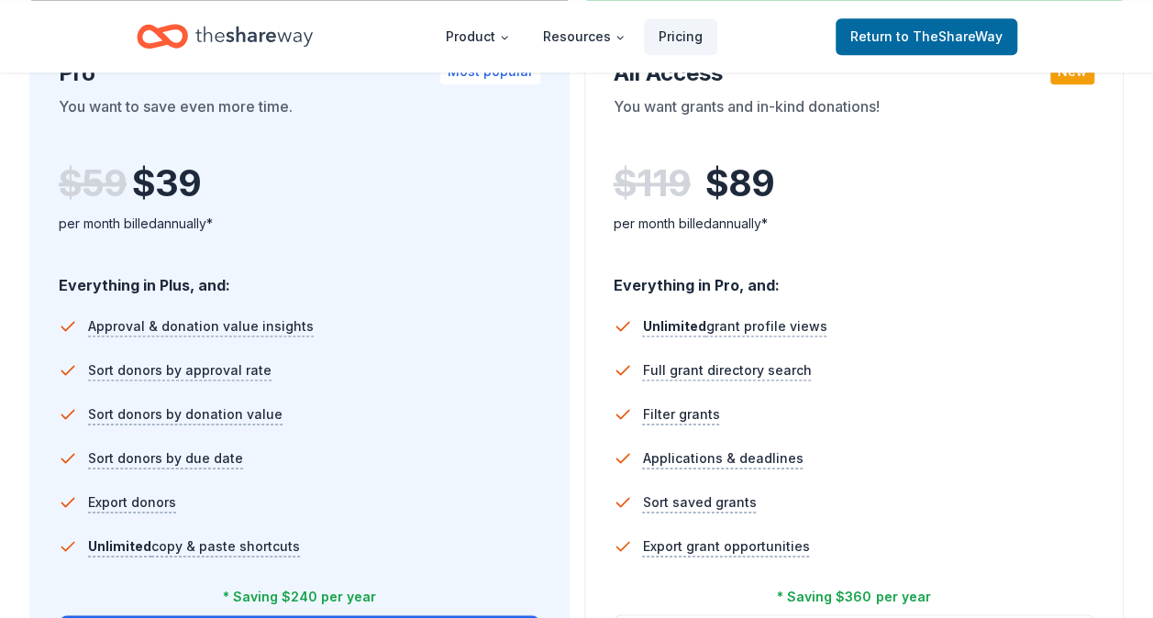
scroll to position [1074, 0]
